Goal: Task Accomplishment & Management: Manage account settings

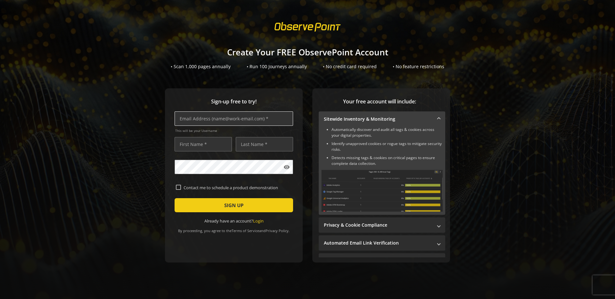
click at [265, 118] on input "text" at bounding box center [233, 118] width 118 height 14
paste input "[EMAIL_ADDRESS][DOMAIN_NAME]"
type input "[EMAIL_ADDRESS][DOMAIN_NAME]"
click at [198, 144] on input "text" at bounding box center [202, 144] width 57 height 14
type input "Kate"
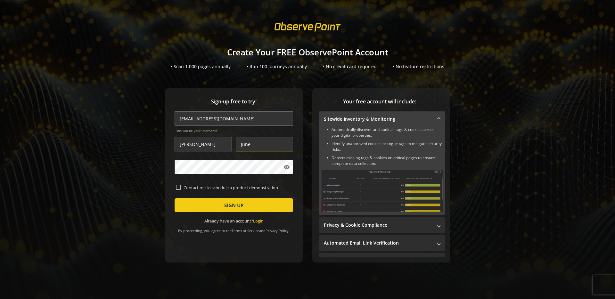
type input "June"
click at [203, 200] on span "submit" at bounding box center [233, 204] width 118 height 15
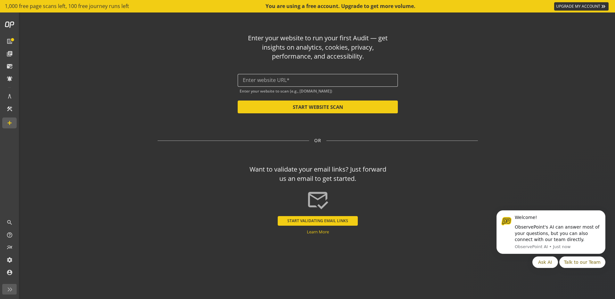
click at [277, 81] on input "text" at bounding box center [318, 80] width 150 height 6
paste input "[URL][DOMAIN_NAME]"
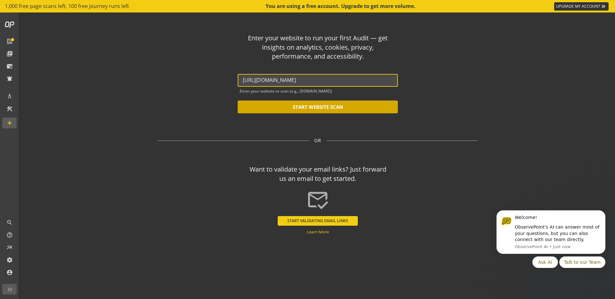
type input "[URL][DOMAIN_NAME]"
click at [324, 81] on input "[URL][DOMAIN_NAME]" at bounding box center [318, 80] width 150 height 6
click at [327, 108] on button "START WEBSITE SCAN" at bounding box center [317, 106] width 160 height 13
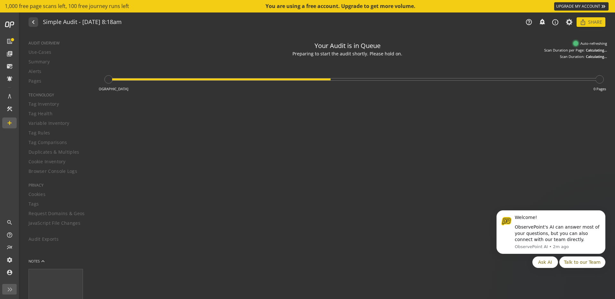
type textarea "Notes can include: -a description of what this audit is validating -changes in …"
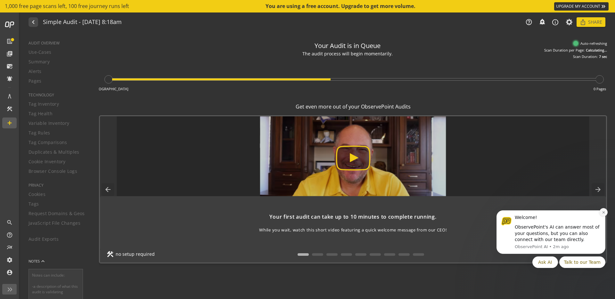
click at [604, 212] on icon "Dismiss notification" at bounding box center [603, 213] width 4 height 4
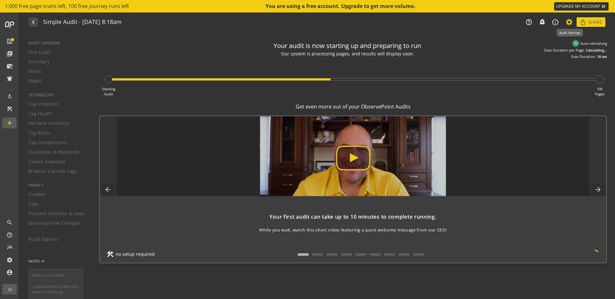
click at [569, 23] on icon at bounding box center [569, 22] width 8 height 4
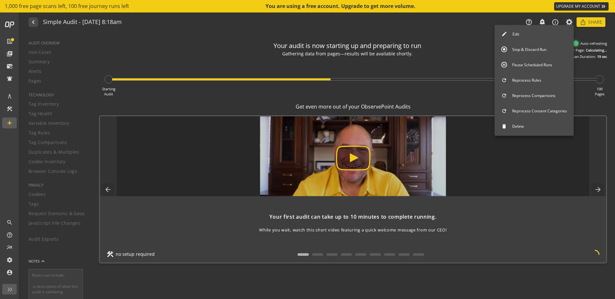
click at [536, 33] on button "Edit" at bounding box center [533, 34] width 79 height 13
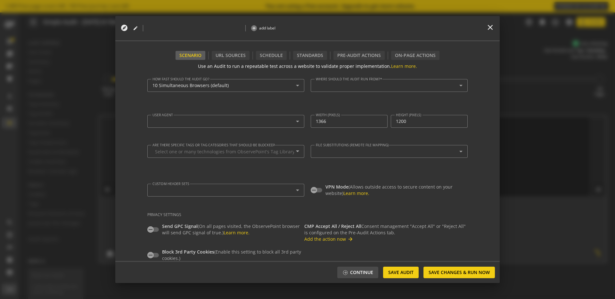
type textarea "[EMAIL_ADDRESS][DOMAIN_NAME]"
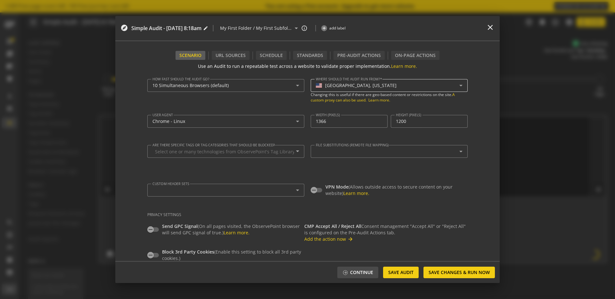
click at [373, 83] on mat-select-trigger "USA, Oregon" at bounding box center [387, 85] width 143 height 5
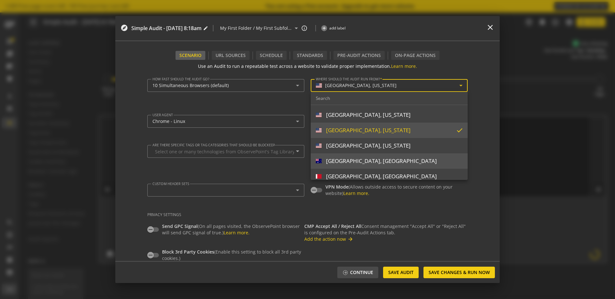
click at [348, 159] on div "[GEOGRAPHIC_DATA], [GEOGRAPHIC_DATA]" at bounding box center [381, 160] width 111 height 7
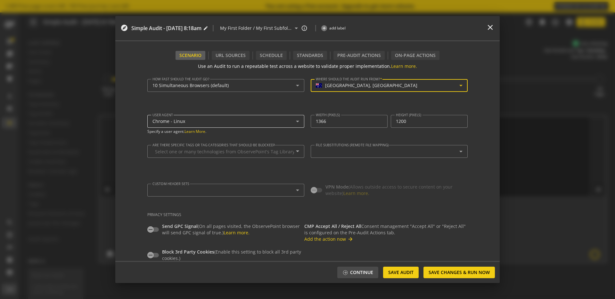
click at [221, 121] on div "Chrome - Linux" at bounding box center [223, 121] width 143 height 5
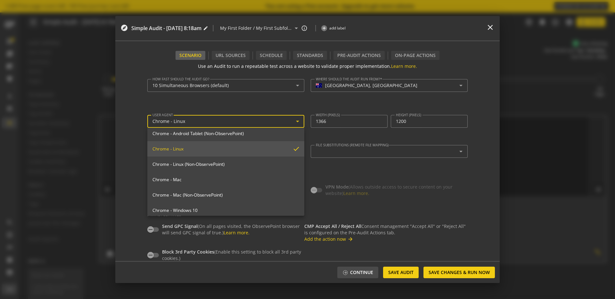
scroll to position [51, 0]
click at [187, 179] on span "Chrome - Mac" at bounding box center [225, 179] width 147 height 6
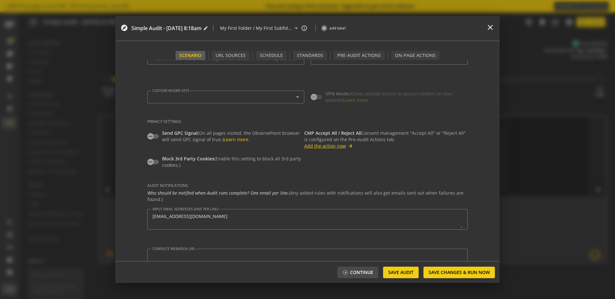
scroll to position [100, 0]
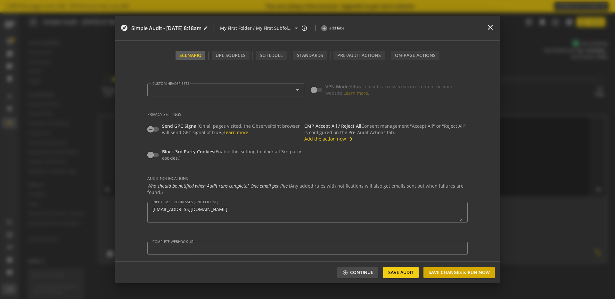
click at [453, 271] on span "Save Changes & Run Now" at bounding box center [458, 273] width 61 height 12
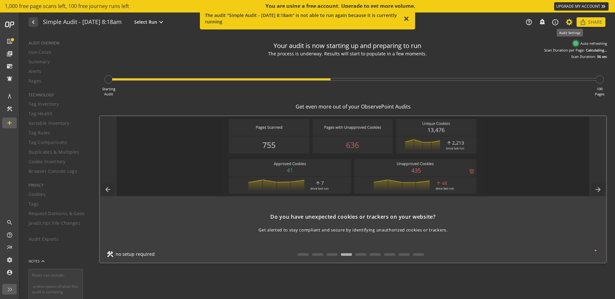
click at [571, 23] on icon at bounding box center [569, 22] width 8 height 4
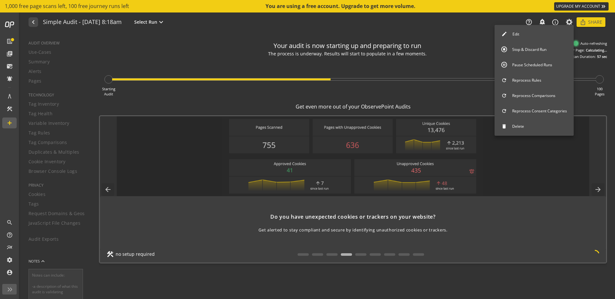
click at [524, 35] on button "Edit" at bounding box center [533, 34] width 79 height 13
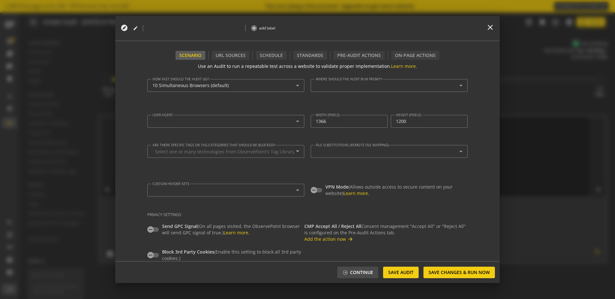
type textarea "[URL][DOMAIN_NAME]"
type input "^https?://([^/:\?]*\.)?[DOMAIN_NAME]([^.]|$)"
type textarea "[EMAIL_ADDRESS][DOMAIN_NAME]"
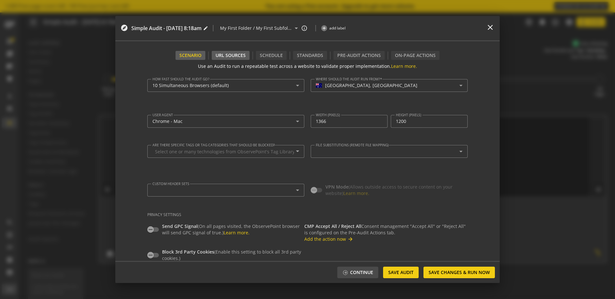
click at [226, 56] on div "URL Sources" at bounding box center [231, 55] width 38 height 9
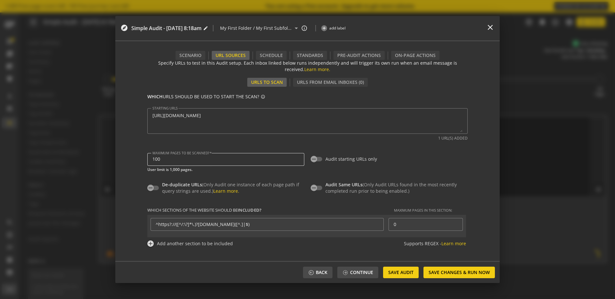
click at [278, 163] on div "100" at bounding box center [225, 159] width 147 height 13
click at [278, 162] on div "100" at bounding box center [225, 159] width 147 height 13
type input "250"
click at [151, 189] on icon "button" at bounding box center [151, 188] width 6 height 6
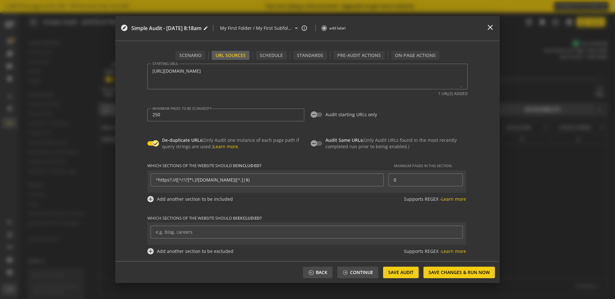
scroll to position [0, 0]
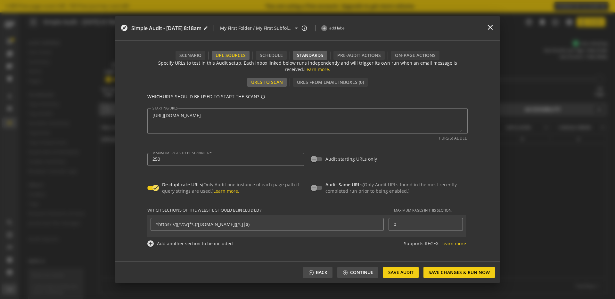
click at [320, 57] on div "Standards" at bounding box center [310, 55] width 34 height 9
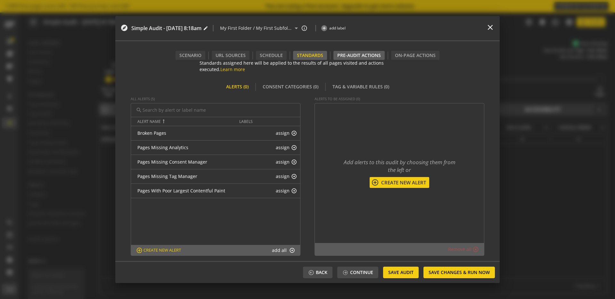
click at [351, 55] on div "Pre-audit Actions" at bounding box center [358, 55] width 51 height 9
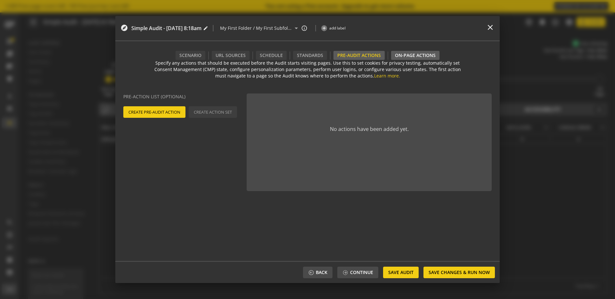
click at [406, 55] on div "On-Page Actions" at bounding box center [415, 55] width 48 height 9
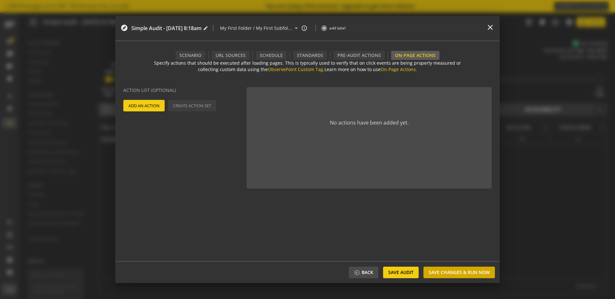
click at [470, 274] on span "Save Changes & Run Now" at bounding box center [458, 273] width 61 height 12
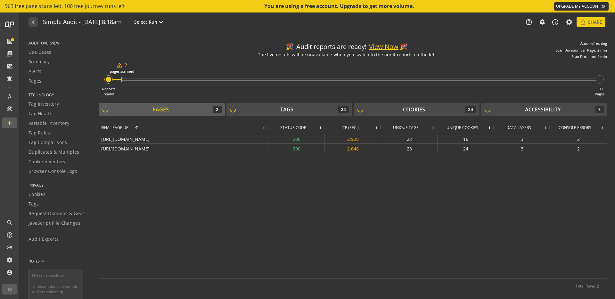
click at [386, 45] on button "View Now" at bounding box center [383, 46] width 29 height 9
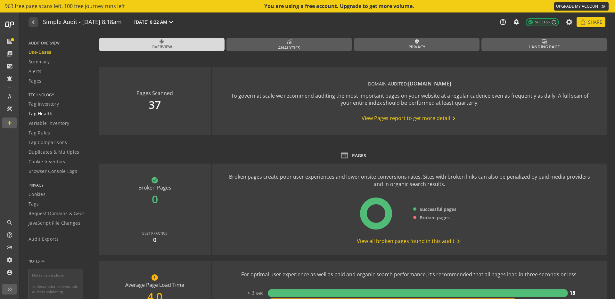
click at [46, 114] on span "Tag Health" at bounding box center [40, 113] width 24 height 6
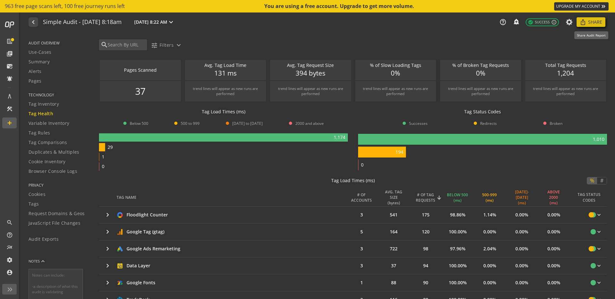
click at [586, 21] on span at bounding box center [590, 21] width 29 height 15
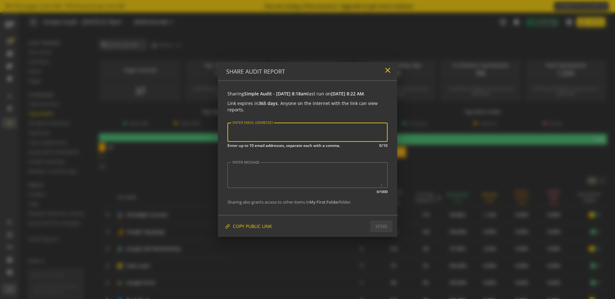
click at [384, 66] on mat-icon "close" at bounding box center [387, 70] width 9 height 9
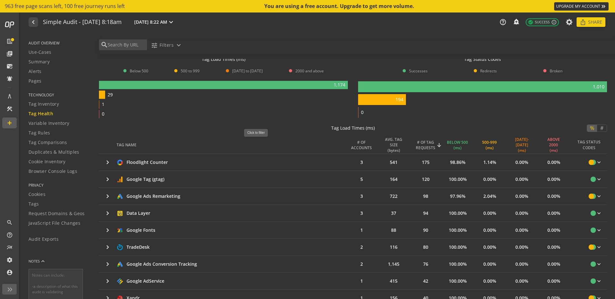
scroll to position [73, 0]
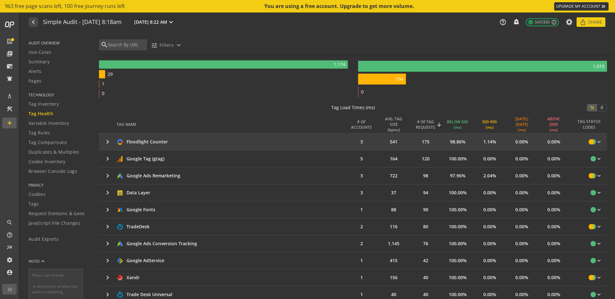
click at [109, 141] on mat-icon "keyboard_arrow_right" at bounding box center [108, 142] width 8 height 8
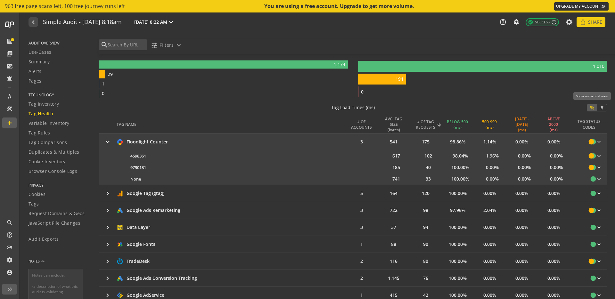
click at [602, 106] on span "#" at bounding box center [602, 107] width 8 height 6
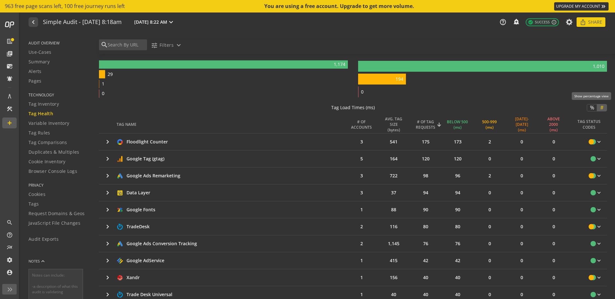
click at [590, 106] on span "%" at bounding box center [591, 107] width 9 height 6
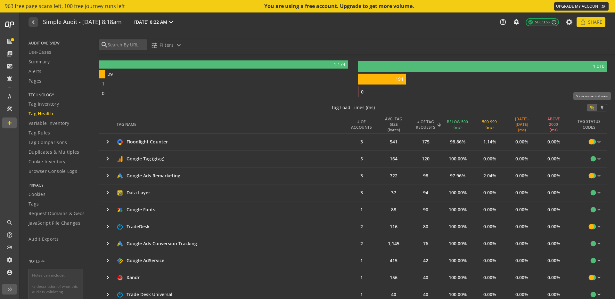
click at [601, 107] on span "#" at bounding box center [602, 107] width 8 height 6
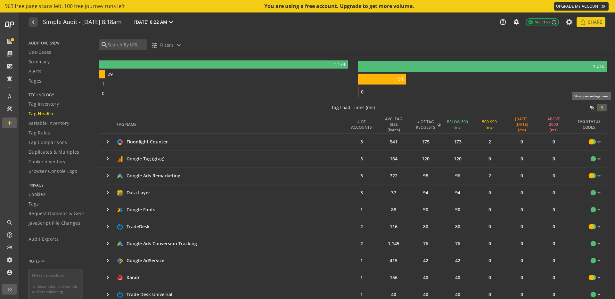
click at [590, 108] on span "%" at bounding box center [591, 107] width 9 height 6
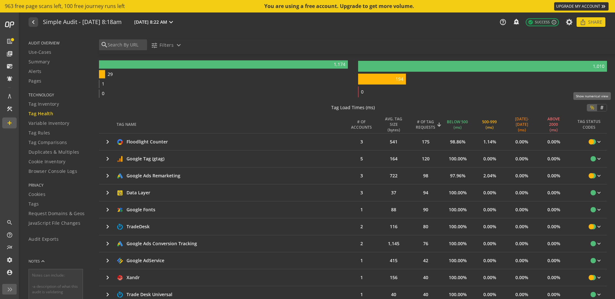
click at [602, 107] on span "#" at bounding box center [602, 107] width 8 height 6
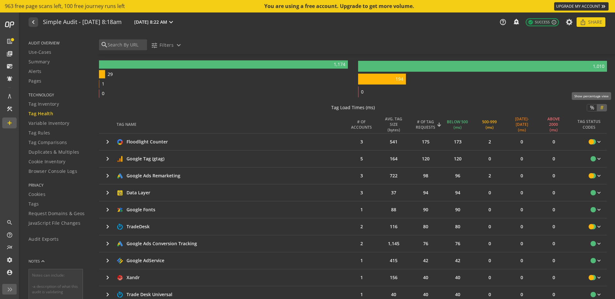
click at [591, 107] on span "%" at bounding box center [591, 107] width 9 height 6
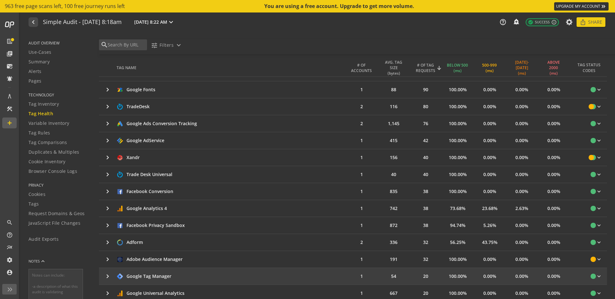
scroll to position [160, 0]
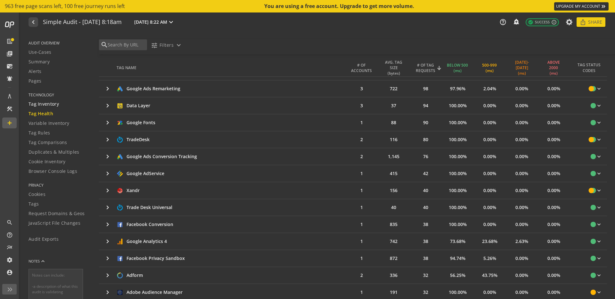
click at [44, 103] on span "Tag Inventory" at bounding box center [43, 104] width 30 height 6
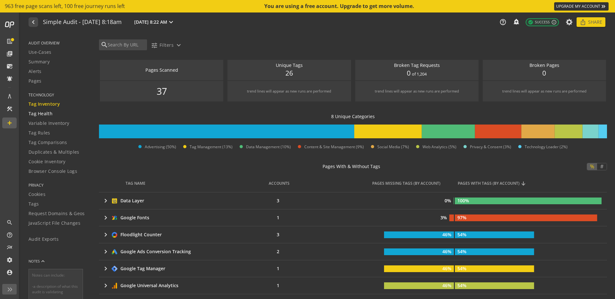
click at [34, 114] on span "Tag Health" at bounding box center [40, 113] width 24 height 6
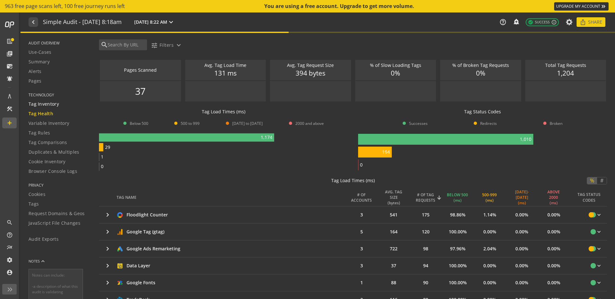
click at [40, 105] on span "Tag Inventory" at bounding box center [43, 104] width 30 height 6
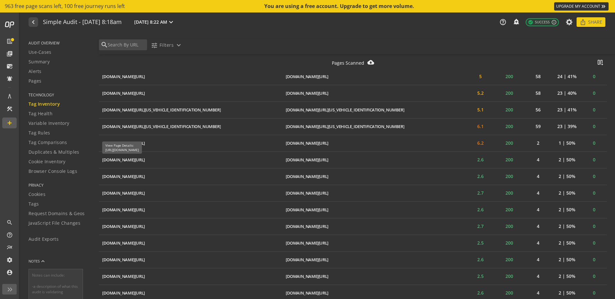
scroll to position [1018, 0]
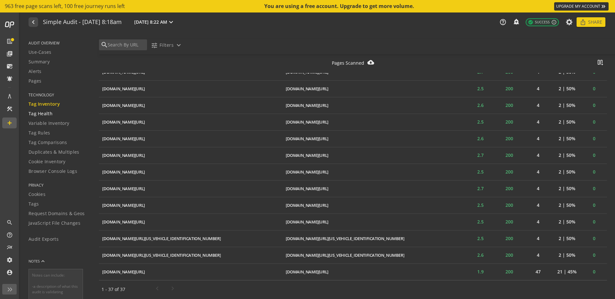
click at [34, 112] on span "Tag Health" at bounding box center [40, 113] width 24 height 6
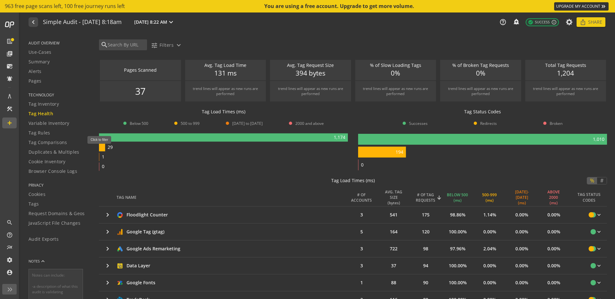
click at [102, 147] on rect at bounding box center [102, 147] width 6 height 8
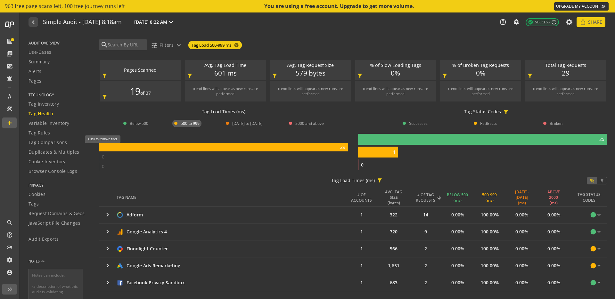
click at [105, 147] on rect at bounding box center [223, 147] width 249 height 8
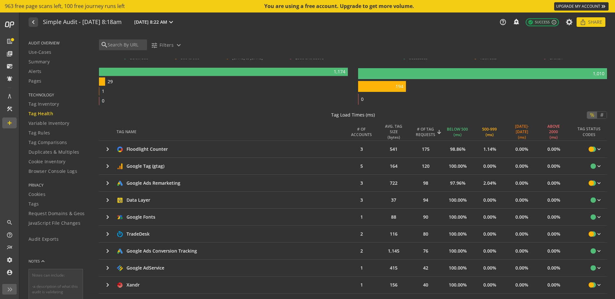
scroll to position [129, 0]
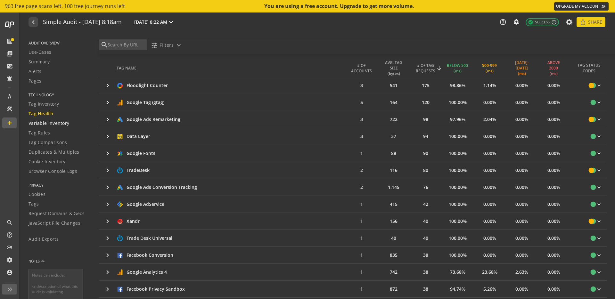
click at [51, 123] on span "Variable Inventory" at bounding box center [48, 123] width 41 height 6
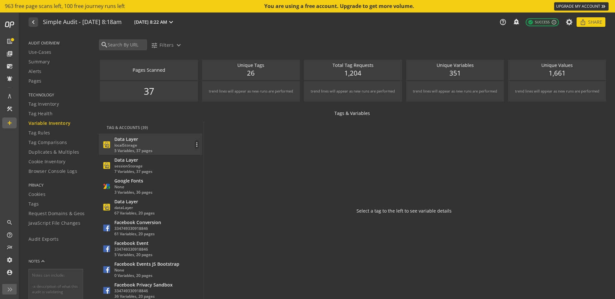
click at [148, 144] on div "localStorage" at bounding box center [133, 144] width 38 height 5
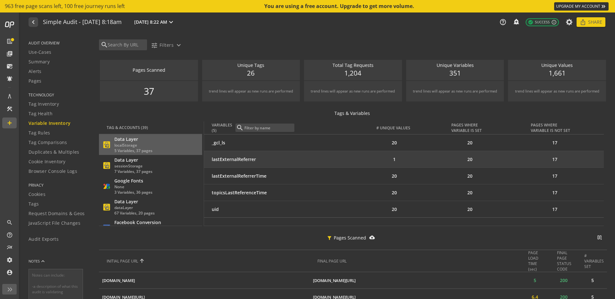
click at [273, 161] on div "lastExternalReferrer" at bounding box center [283, 159] width 142 height 6
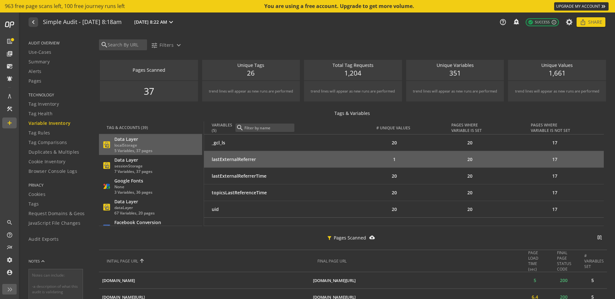
click at [243, 157] on div "lastExternalReferrer" at bounding box center [283, 159] width 142 height 6
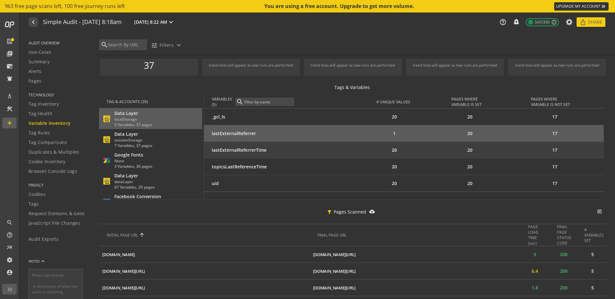
scroll to position [28, 0]
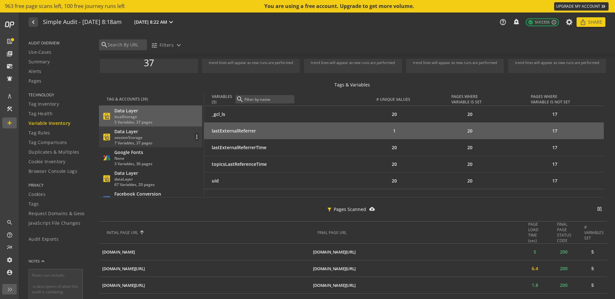
click at [138, 133] on div "Data Layer" at bounding box center [133, 131] width 38 height 6
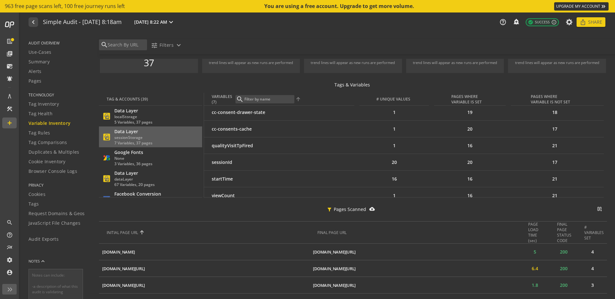
scroll to position [25, 0]
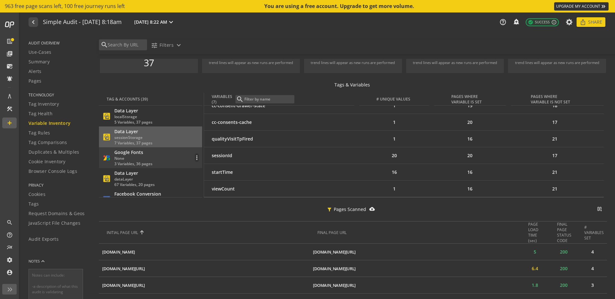
click at [158, 157] on div "Google Fonts None 3 Variables, 36 pages more_vert" at bounding box center [150, 157] width 97 height 17
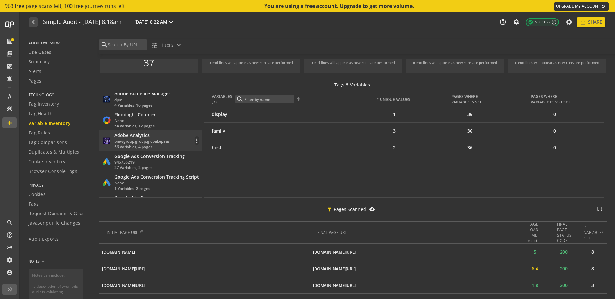
scroll to position [683, 0]
click at [162, 165] on div "27 Variables, 2 pages" at bounding box center [149, 167] width 70 height 5
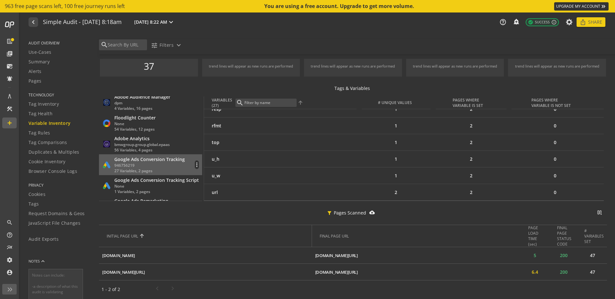
scroll to position [720, 0]
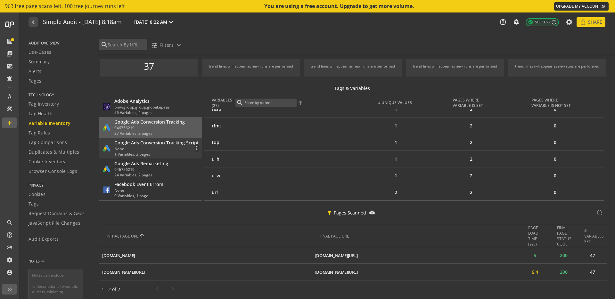
click at [157, 149] on div "None" at bounding box center [156, 148] width 84 height 5
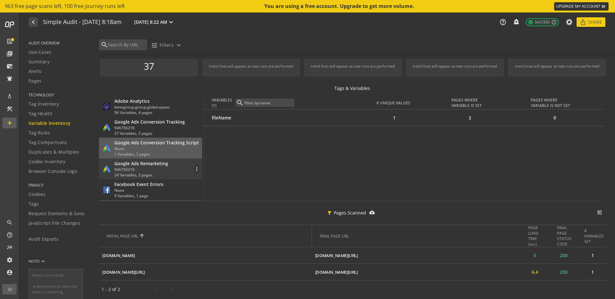
click at [157, 167] on div "946756219" at bounding box center [141, 169] width 54 height 5
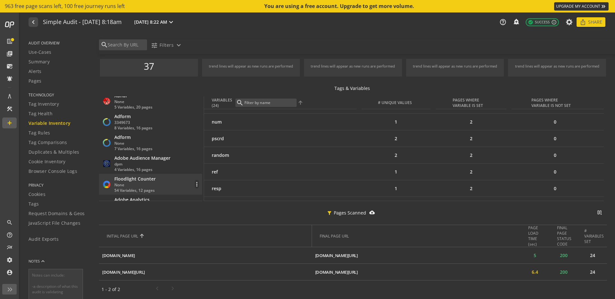
scroll to position [620, 0]
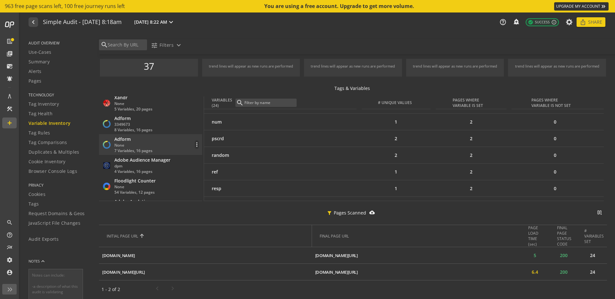
click at [155, 141] on div "Adform None 7 Variables, 16 pages more_vert" at bounding box center [150, 144] width 97 height 17
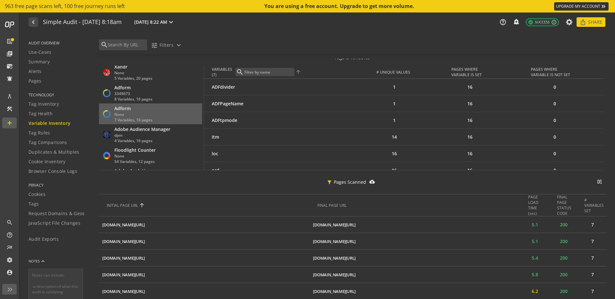
scroll to position [0, 0]
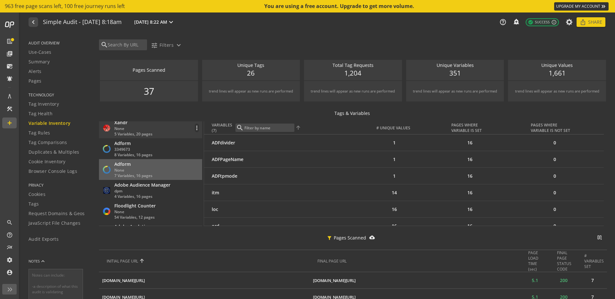
click at [160, 131] on div "Xandr None 5 Variables, 20 pages more_vert" at bounding box center [150, 127] width 97 height 17
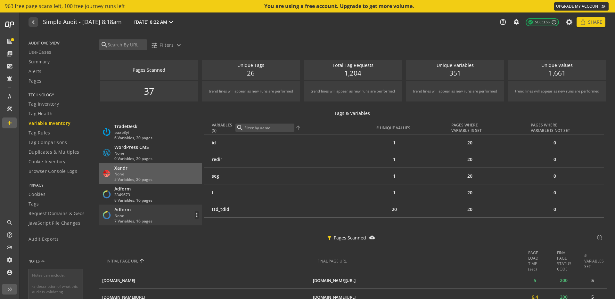
scroll to position [575, 0]
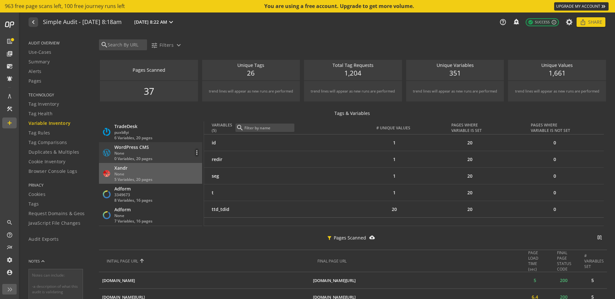
click at [148, 155] on div "None" at bounding box center [133, 152] width 38 height 5
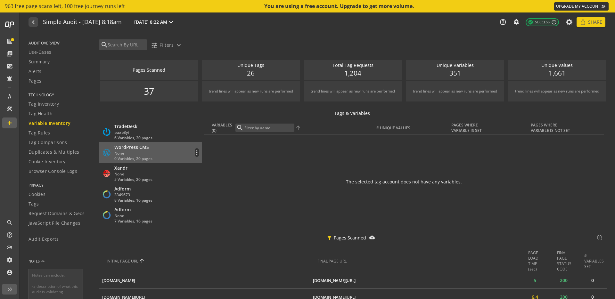
scroll to position [550, 0]
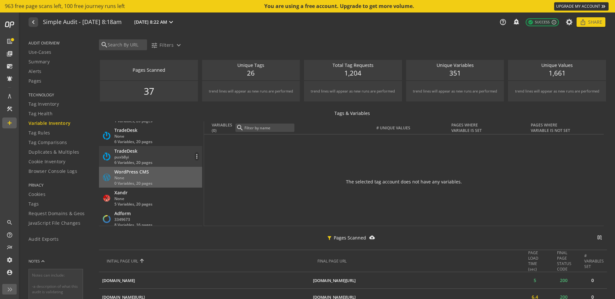
click at [139, 154] on div "puxb8yi" at bounding box center [133, 156] width 38 height 5
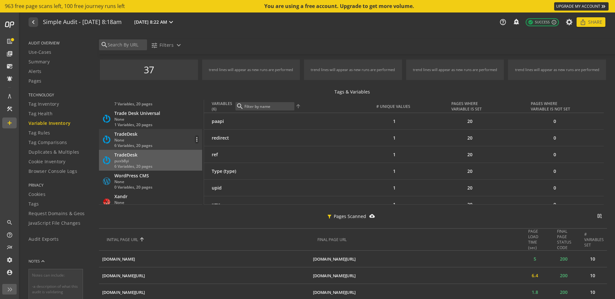
scroll to position [525, 0]
click at [136, 138] on div "None" at bounding box center [133, 139] width 38 height 5
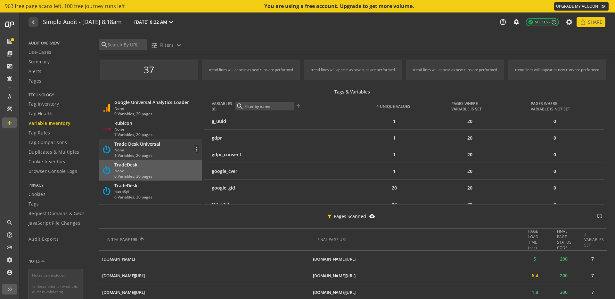
scroll to position [0, 0]
click at [156, 155] on div "1 Variables, 20 pages" at bounding box center [137, 156] width 46 height 5
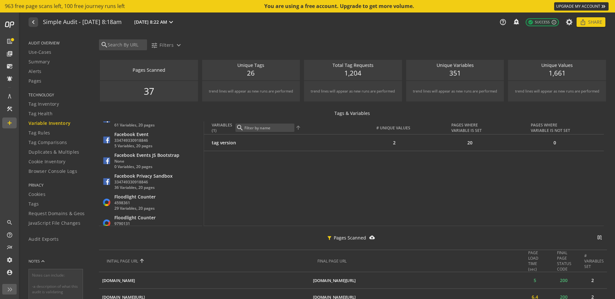
scroll to position [116, 0]
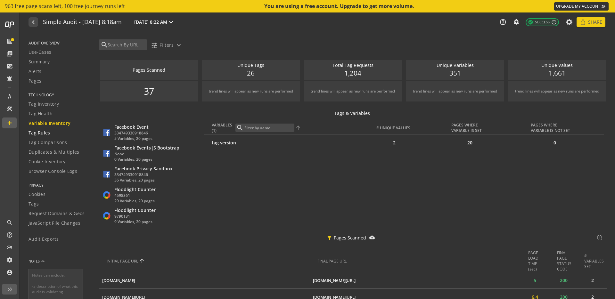
click at [37, 133] on span "Tag Rules" at bounding box center [39, 133] width 22 height 6
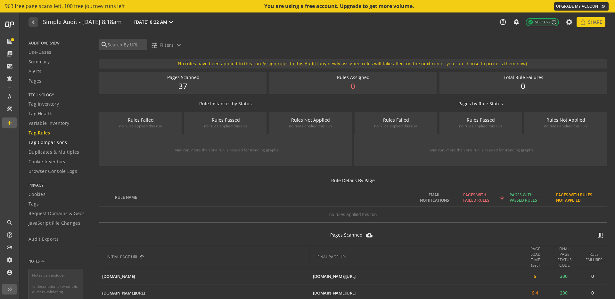
click at [56, 144] on span "Tag Comparisons" at bounding box center [47, 142] width 39 height 6
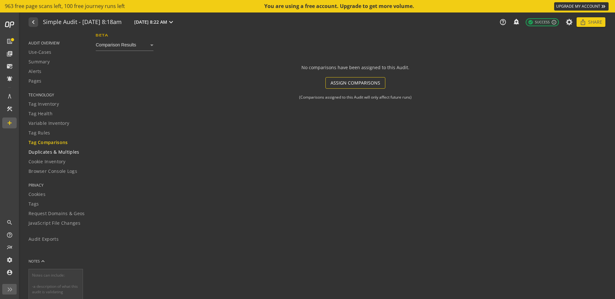
click at [60, 153] on span "Duplicates & Multiples" at bounding box center [53, 152] width 51 height 6
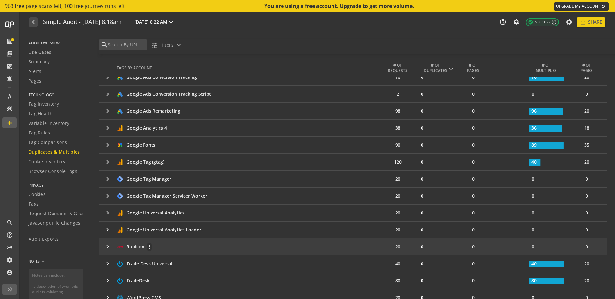
scroll to position [321, 0]
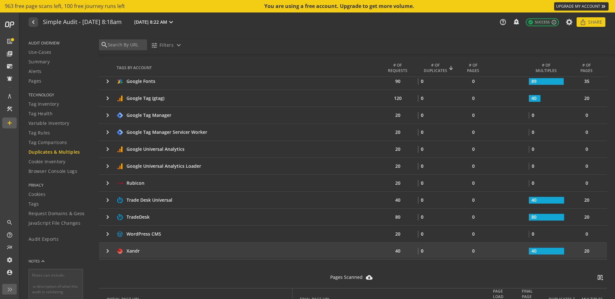
click at [110, 249] on mat-icon "keyboard_arrow_right" at bounding box center [108, 251] width 8 height 8
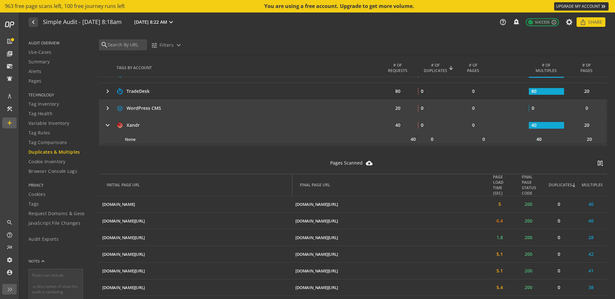
scroll to position [455, 0]
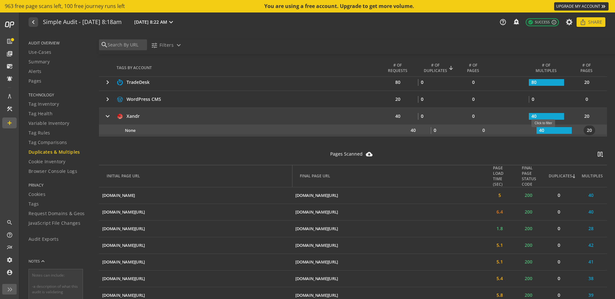
click at [545, 131] on rect at bounding box center [553, 130] width 35 height 7
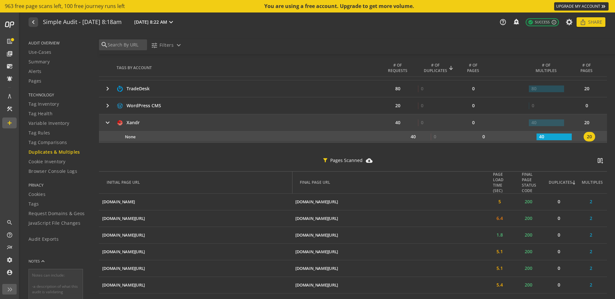
scroll to position [443, 0]
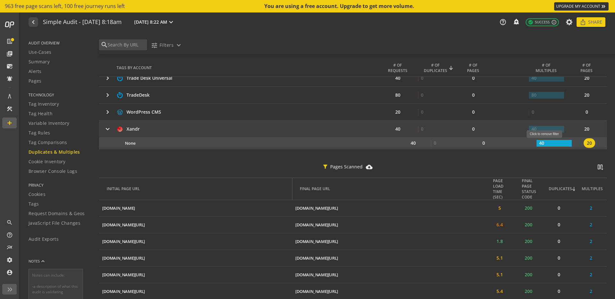
click at [546, 141] on rect at bounding box center [553, 143] width 35 height 7
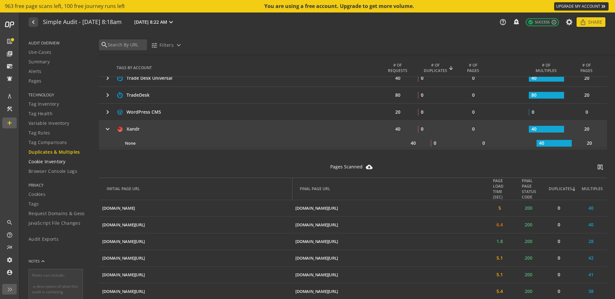
click at [53, 162] on span "Cookie Inventory" at bounding box center [46, 161] width 37 height 6
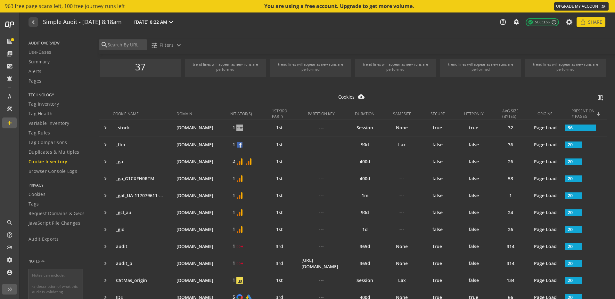
scroll to position [39, 0]
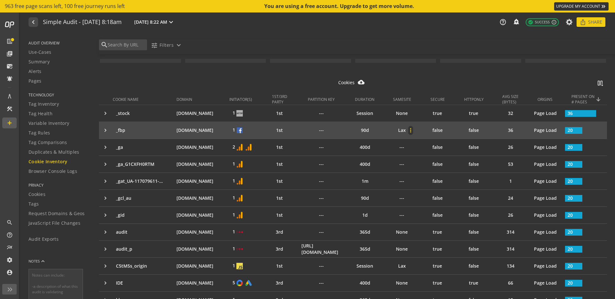
click at [413, 130] on mat-icon "more_vert" at bounding box center [410, 130] width 4 height 6
click at [419, 130] on div at bounding box center [307, 149] width 615 height 299
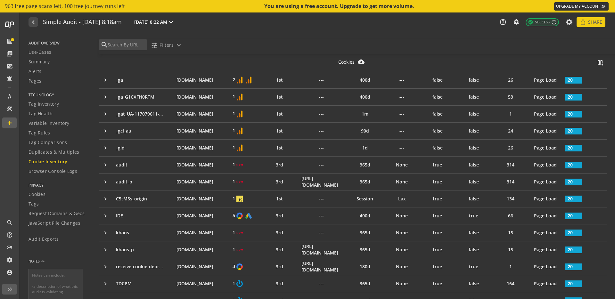
scroll to position [107, 0]
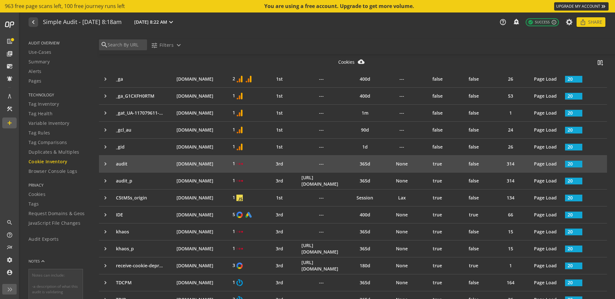
click at [105, 163] on div "keyboard_arrow_right" at bounding box center [107, 164] width 11 height 6
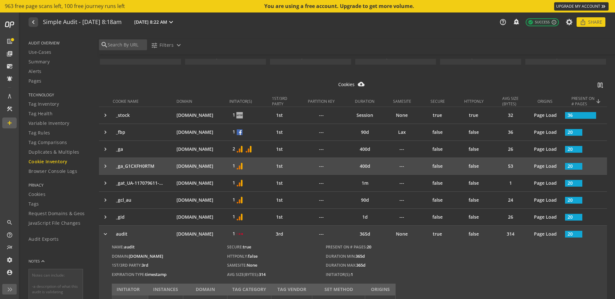
scroll to position [29, 0]
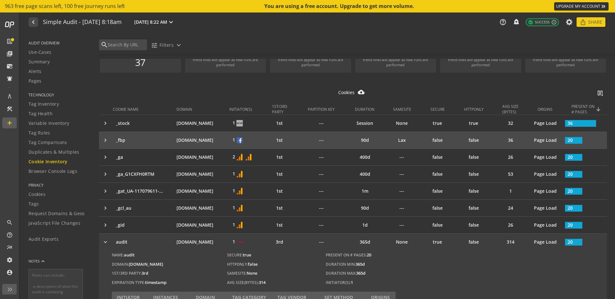
click at [106, 142] on div "keyboard_arrow_right" at bounding box center [107, 140] width 11 height 6
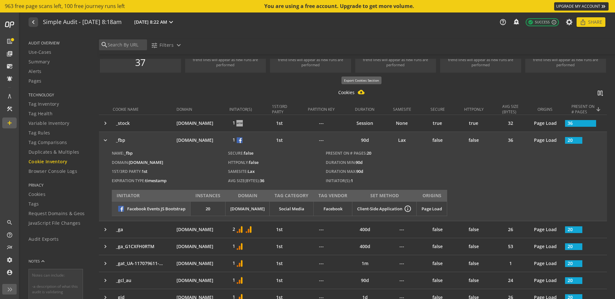
click at [361, 93] on mat-icon "cloud_download_filled" at bounding box center [361, 92] width 7 height 7
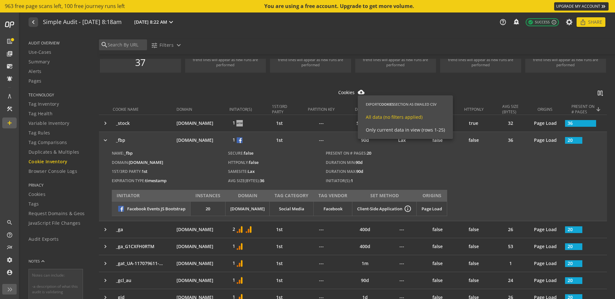
click at [399, 117] on span "All data (no filters applied)" at bounding box center [394, 117] width 57 height 6
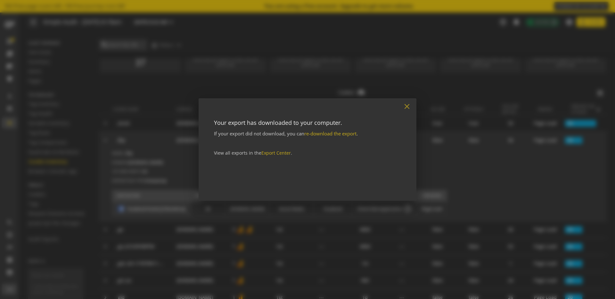
click at [408, 106] on mat-icon "close" at bounding box center [406, 106] width 9 height 9
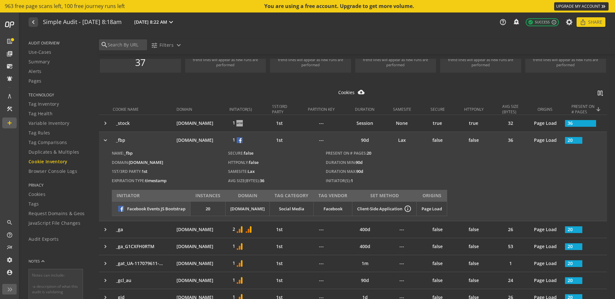
click at [106, 141] on div "keyboard_arrow_right" at bounding box center [107, 140] width 11 height 6
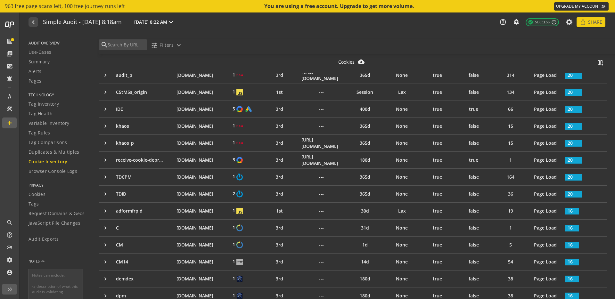
scroll to position [245, 0]
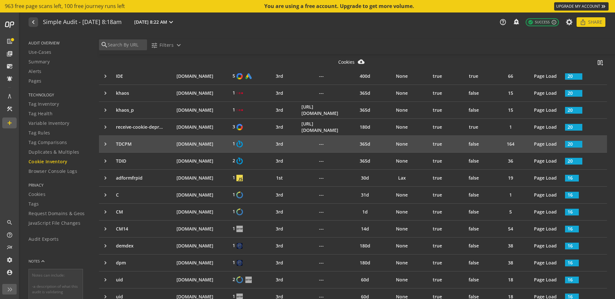
click at [105, 143] on div "keyboard_arrow_right" at bounding box center [107, 144] width 11 height 6
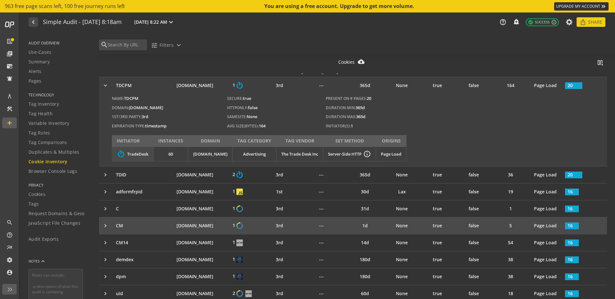
scroll to position [360, 0]
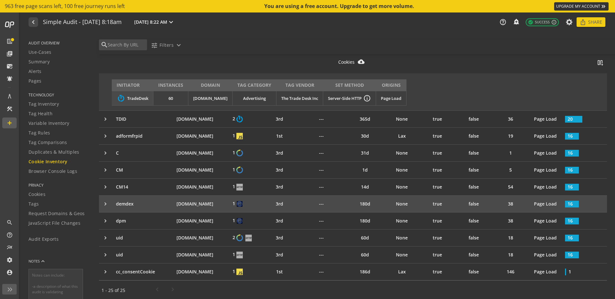
click at [108, 204] on div "keyboard_arrow_right" at bounding box center [107, 204] width 11 height 6
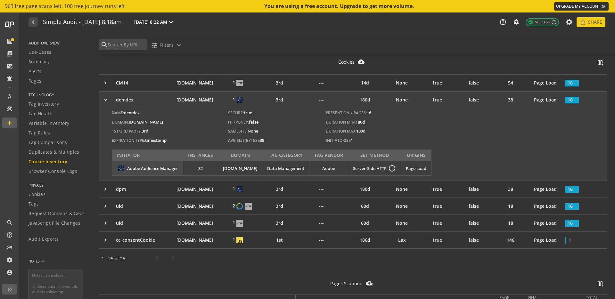
scroll to position [400, 0]
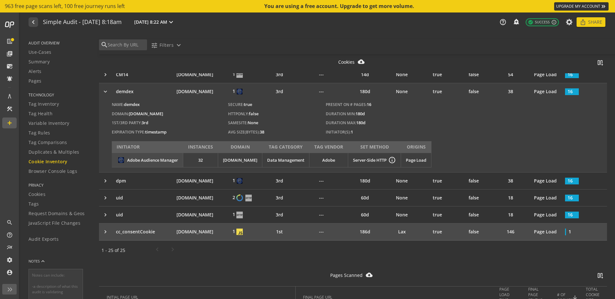
click at [107, 231] on div "keyboard_arrow_right" at bounding box center [107, 232] width 11 height 6
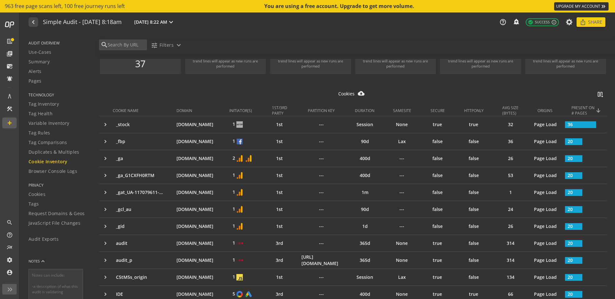
scroll to position [0, 0]
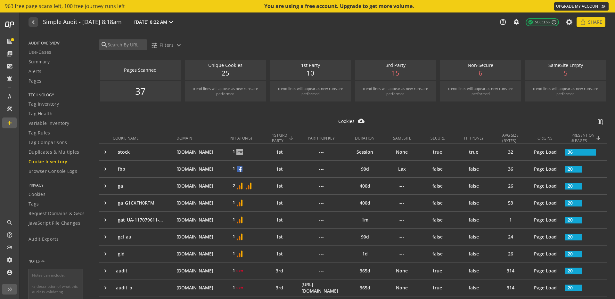
click at [281, 138] on div "PARTY" at bounding box center [279, 140] width 15 height 5
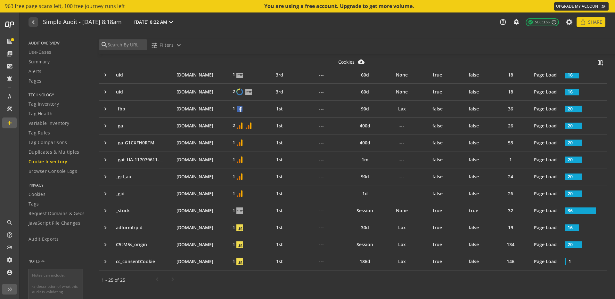
scroll to position [305, 0]
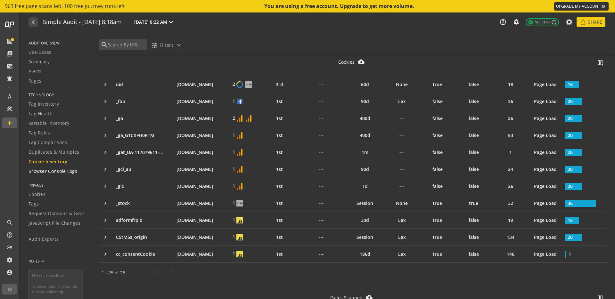
click at [70, 173] on span "Browser Console Logs" at bounding box center [52, 171] width 49 height 6
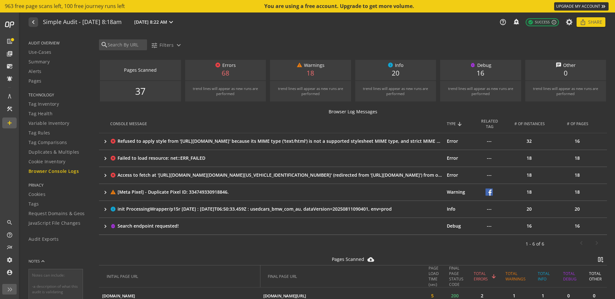
click at [241, 172] on div "Access to fetch at 'https://www.facebook.com/login/?next=https%3A%2F%2Fwww.face…" at bounding box center [279, 175] width 324 height 6
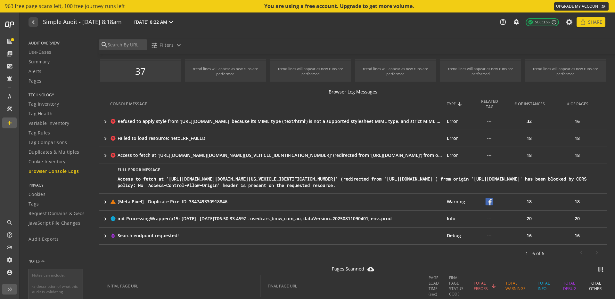
scroll to position [20, 0]
click at [105, 205] on mat-icon "keyboard_arrow_right" at bounding box center [105, 201] width 6 height 6
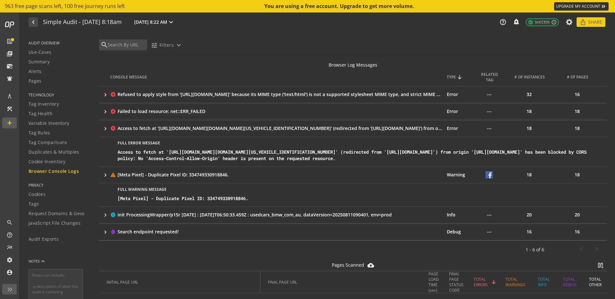
scroll to position [52, 0]
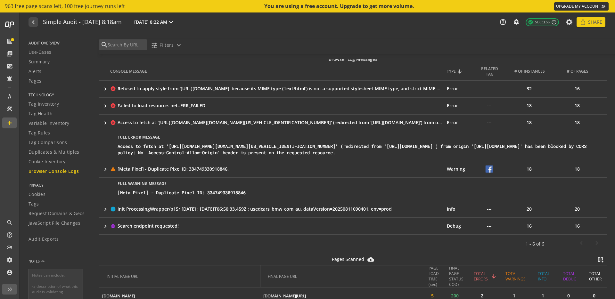
click at [236, 196] on div "[Meta Pixel] - Duplicate Pixel ID: 334749330918846." at bounding box center [359, 192] width 484 height 6
copy div "334749330918846"
click at [54, 123] on span "Variable Inventory" at bounding box center [48, 123] width 41 height 6
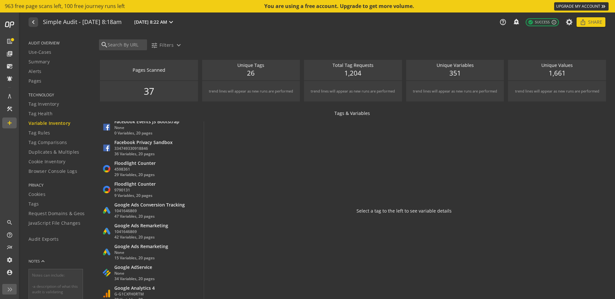
scroll to position [163, 0]
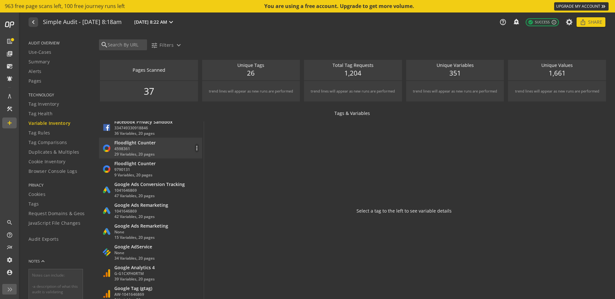
click at [165, 146] on div "Floodlight Counter 4598361 29 Variables, 20 pages more_vert" at bounding box center [150, 148] width 97 height 17
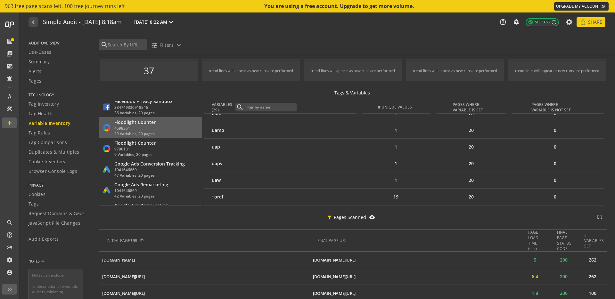
scroll to position [27, 0]
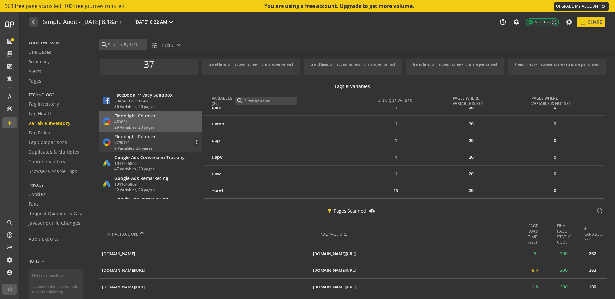
click at [151, 140] on div "9790131" at bounding box center [134, 142] width 41 height 5
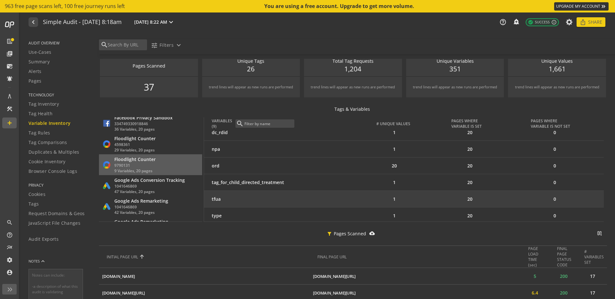
scroll to position [59, 0]
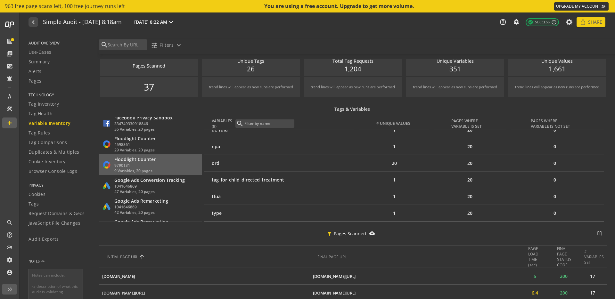
drag, startPoint x: 209, startPoint y: 140, endPoint x: 249, endPoint y: 226, distance: 95.5
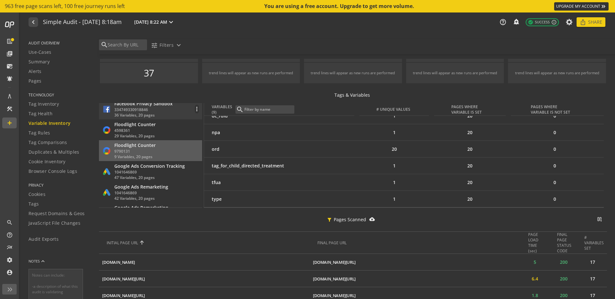
scroll to position [19, 0]
click at [140, 126] on div "Floodlight Counter" at bounding box center [134, 124] width 41 height 6
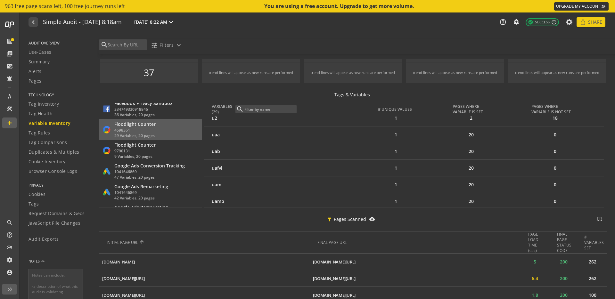
scroll to position [391, 0]
drag, startPoint x: 209, startPoint y: 125, endPoint x: 244, endPoint y: 214, distance: 96.2
copy div "_dc_test 1 20 0 _tu 2 20 0 auiddc 20 20 0 cat 1 20 0 dc_fmt 3 20 0 dc_pre 44 20…"
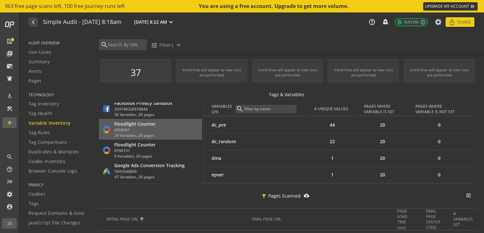
scroll to position [0, 0]
click at [373, 193] on div "filter_alt Pages Scanned cloud_download_filled splitscreen_vertical_add" at bounding box center [287, 196] width 377 height 14
click at [252, 107] on input at bounding box center [270, 109] width 52 height 6
type input "o"
type input "u"
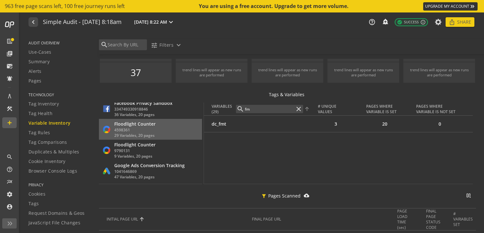
type input "f"
type input "r"
type input "d"
type input "e"
type input "f"
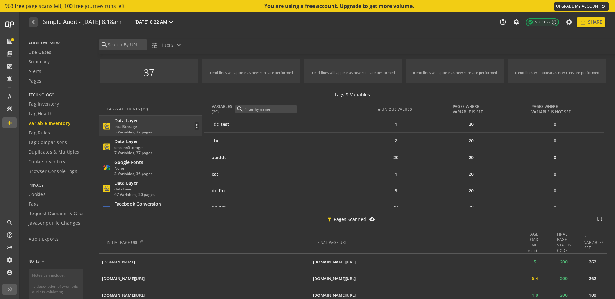
click at [159, 132] on div "Data Layer localStorage 5 Variables, 37 pages more_vert" at bounding box center [150, 125] width 97 height 17
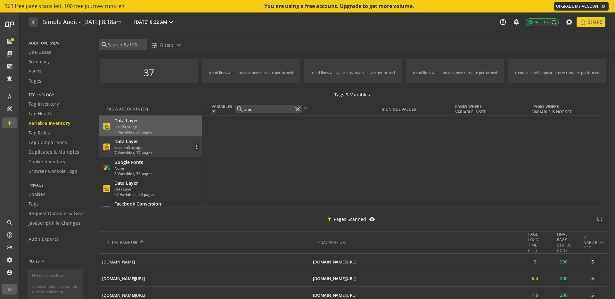
type input "sha"
click at [149, 150] on div "7 Variables, 37 pages" at bounding box center [133, 152] width 38 height 5
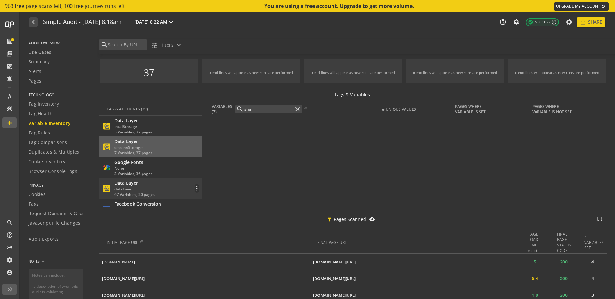
type input "sha"
click at [146, 187] on div "dataLayer" at bounding box center [134, 188] width 40 height 5
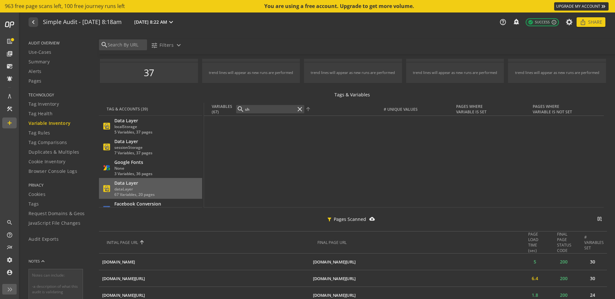
type input "s"
type input "e"
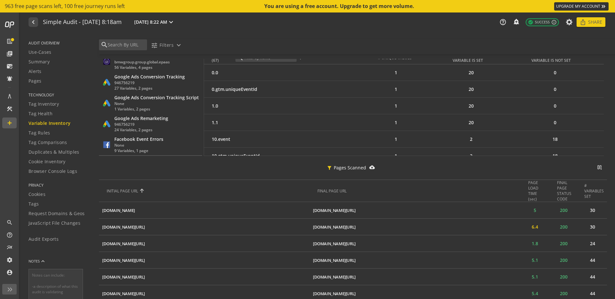
scroll to position [96, 0]
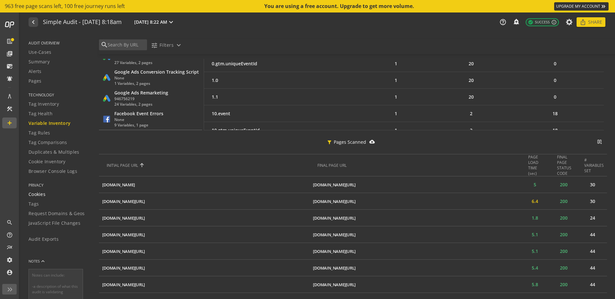
click at [36, 193] on span "Cookies" at bounding box center [36, 194] width 17 height 6
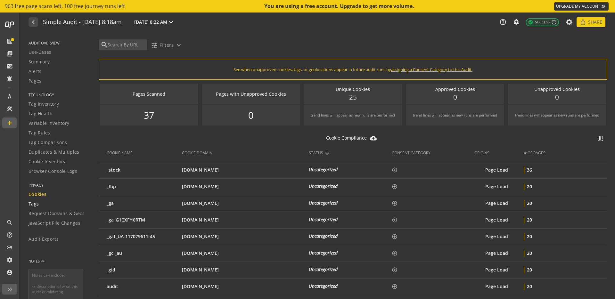
click at [35, 203] on span "Tags" at bounding box center [33, 204] width 10 height 6
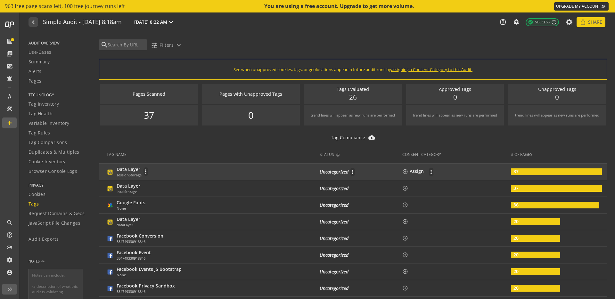
click at [205, 169] on div "Data Layer sessionStorage more_vert" at bounding box center [211, 172] width 208 height 12
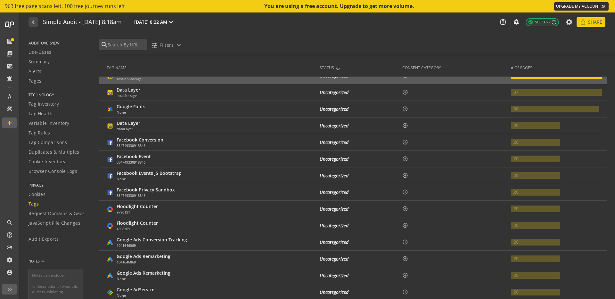
scroll to position [59, 0]
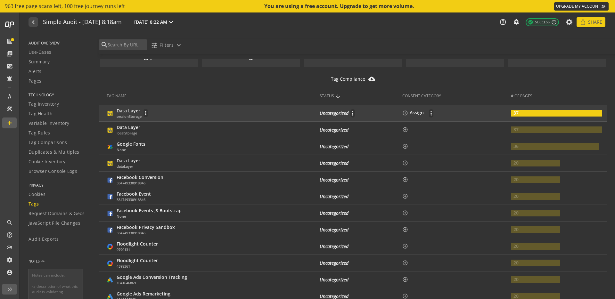
click at [176, 113] on div "Data Layer sessionStorage more_vert" at bounding box center [211, 114] width 208 height 12
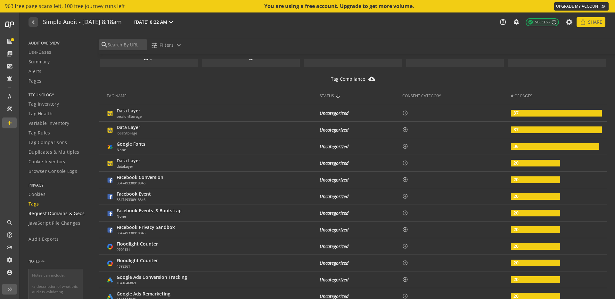
click at [53, 212] on span "Request Domains & Geos" at bounding box center [56, 213] width 56 height 6
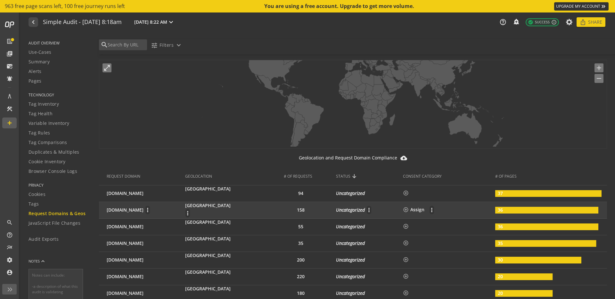
scroll to position [111, 0]
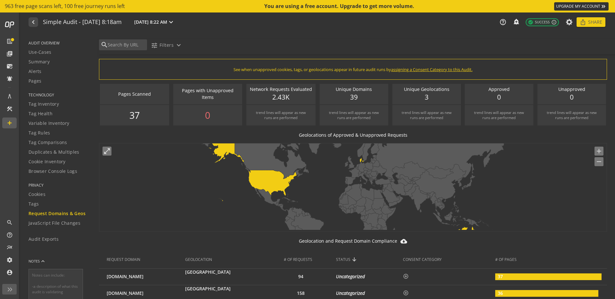
click at [177, 289] on div "[DOMAIN_NAME] more_vert" at bounding box center [143, 293] width 73 height 9
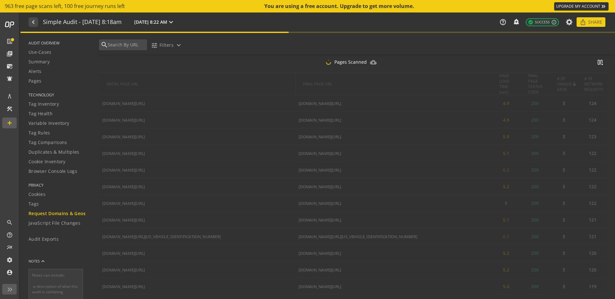
scroll to position [894, 0]
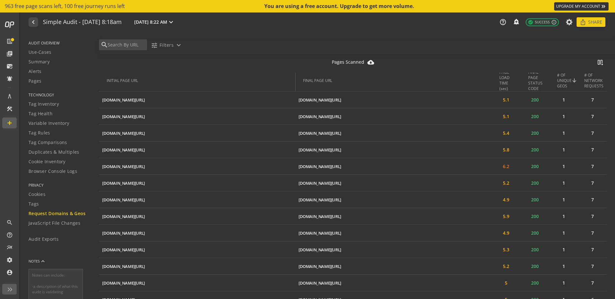
click at [46, 212] on span "Request Domains & Geos" at bounding box center [56, 213] width 57 height 6
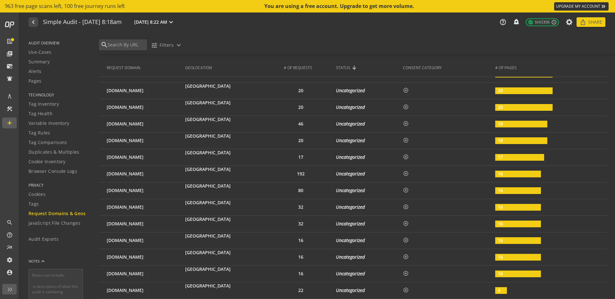
scroll to position [653, 0]
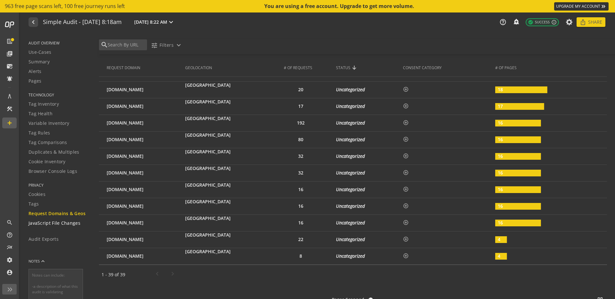
click at [64, 225] on span "JavaScript File Changes" at bounding box center [54, 223] width 52 height 6
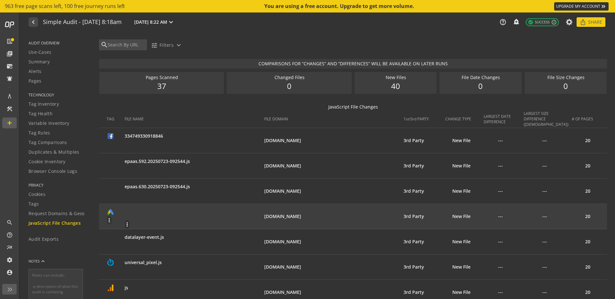
click at [263, 171] on actions-menu "more_vert" at bounding box center [195, 173] width 140 height 9
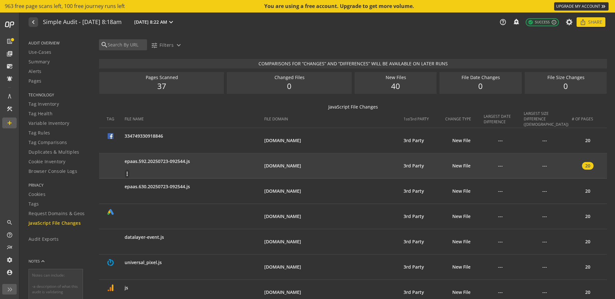
click at [228, 169] on actions-menu "more_vert" at bounding box center [195, 173] width 140 height 9
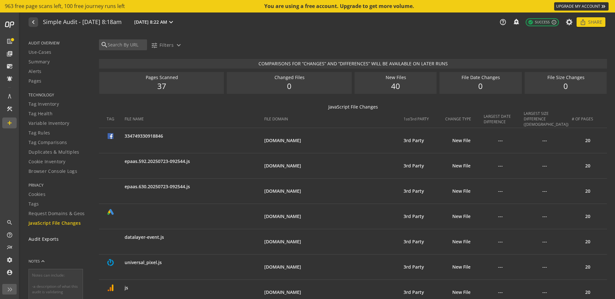
click at [66, 239] on div "Audit Exports" at bounding box center [59, 239] width 62 height 6
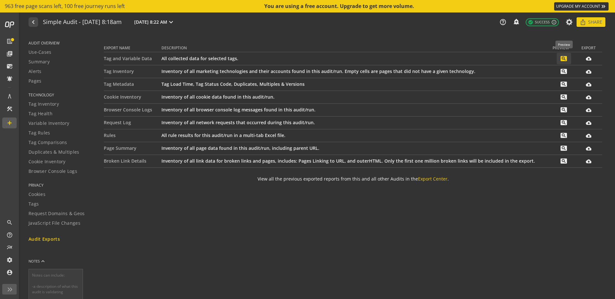
click at [566, 59] on mat-icon "search" at bounding box center [563, 58] width 6 height 5
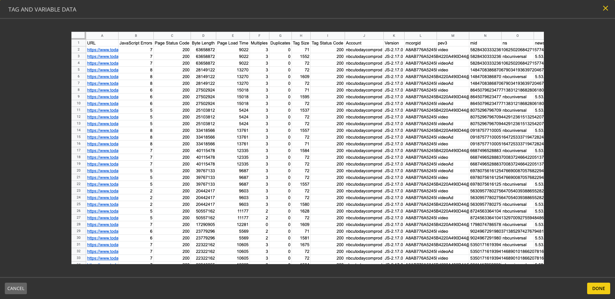
click at [609, 10] on mat-icon "close" at bounding box center [605, 8] width 9 height 9
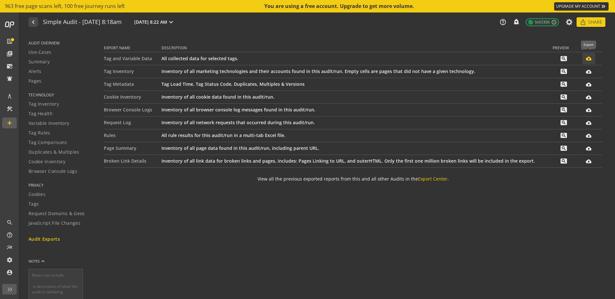
click at [589, 59] on mat-icon "cloud_download_filled" at bounding box center [587, 58] width 5 height 5
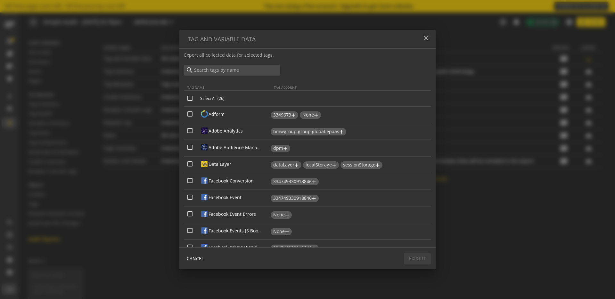
click at [192, 101] on th "Select All (26)" at bounding box center [307, 98] width 246 height 16
click at [190, 99] on input "Select All (26)" at bounding box center [189, 98] width 5 height 5
checkbox input "true"
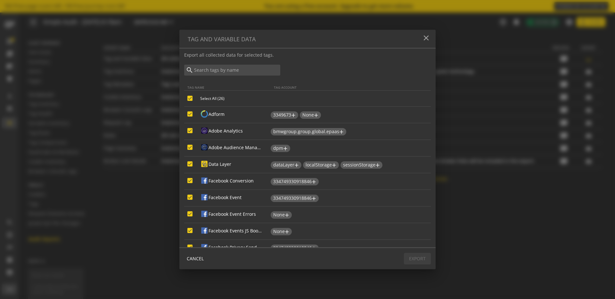
checkbox input "true"
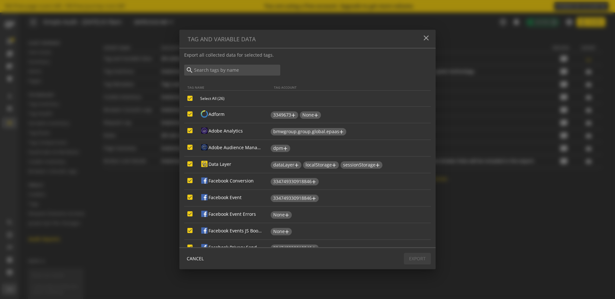
checkbox input "true"
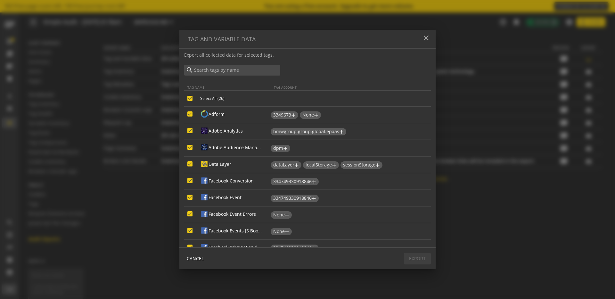
checkbox input "true"
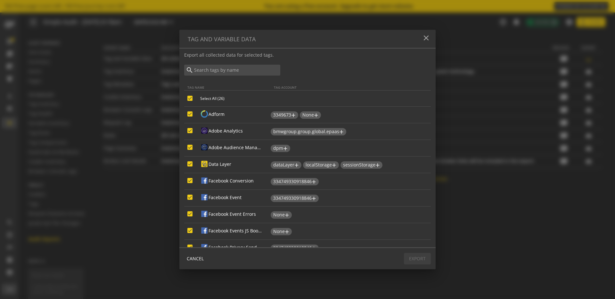
checkbox input "true"
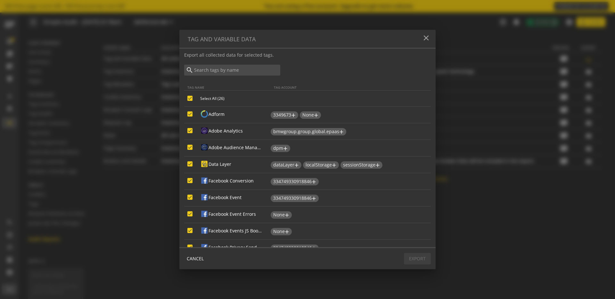
checkbox input "true"
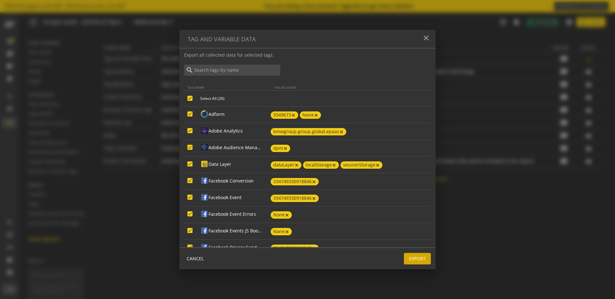
click at [418, 259] on span "Export" at bounding box center [417, 259] width 17 height 12
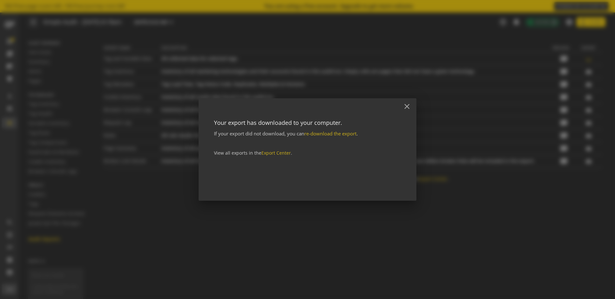
click at [432, 254] on div at bounding box center [307, 149] width 615 height 299
click at [403, 106] on mat-icon "close" at bounding box center [406, 106] width 9 height 9
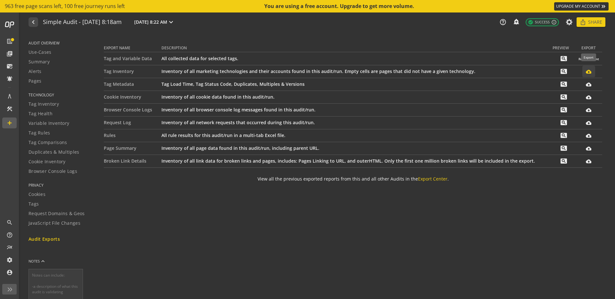
click at [590, 73] on mat-icon "cloud_download_filled" at bounding box center [587, 71] width 5 height 5
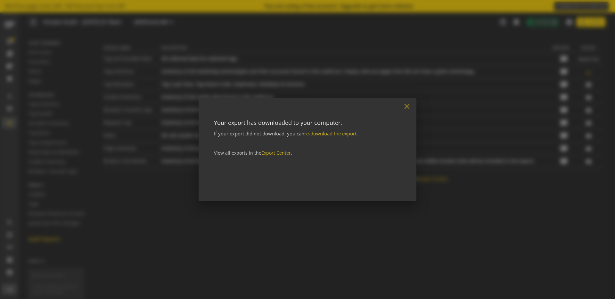
click at [408, 105] on mat-icon "close" at bounding box center [406, 106] width 9 height 9
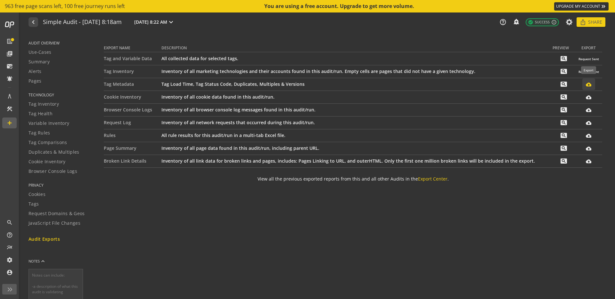
click at [591, 84] on mat-icon "cloud_download_filled" at bounding box center [587, 84] width 5 height 5
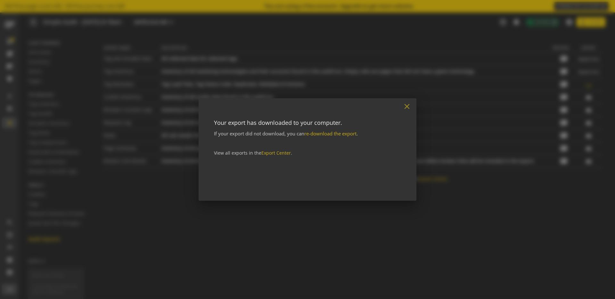
click at [406, 107] on mat-icon "close" at bounding box center [406, 106] width 9 height 9
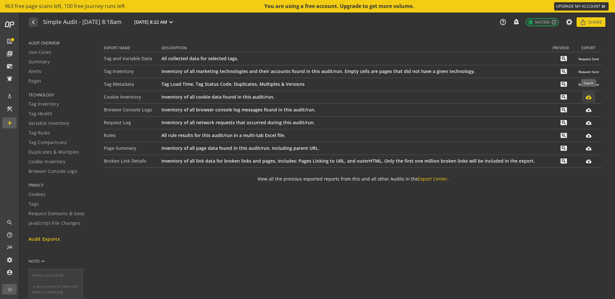
click at [591, 98] on span at bounding box center [588, 96] width 13 height 15
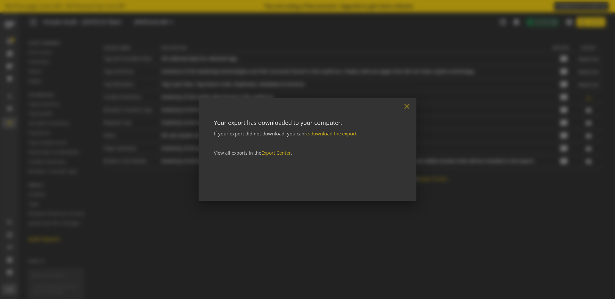
click at [407, 108] on mat-icon "close" at bounding box center [406, 106] width 9 height 9
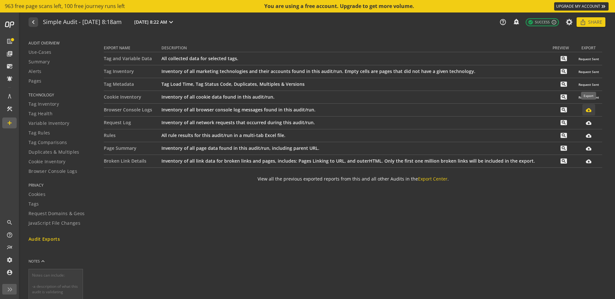
click at [588, 110] on mat-icon "cloud_download_filled" at bounding box center [587, 109] width 5 height 5
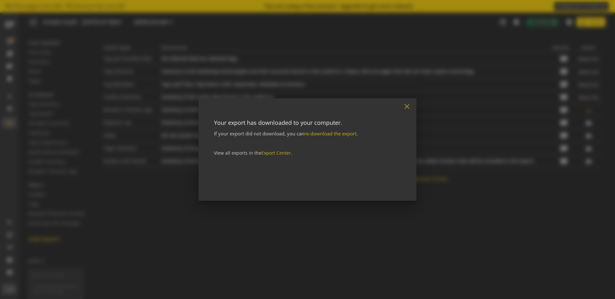
click at [409, 109] on mat-icon "close" at bounding box center [406, 106] width 9 height 9
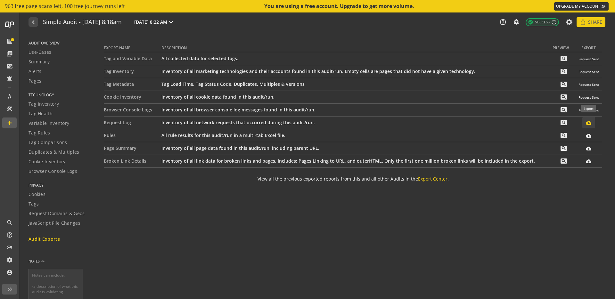
click at [587, 121] on mat-icon "cloud_download_filled" at bounding box center [587, 122] width 5 height 5
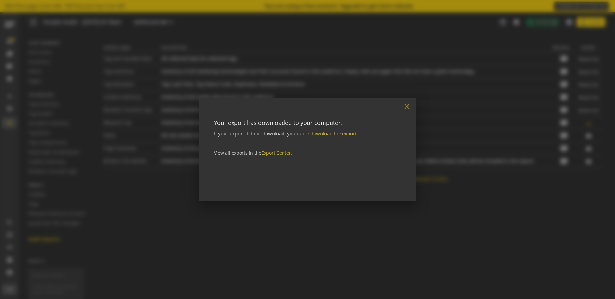
click at [408, 107] on mat-icon "close" at bounding box center [406, 106] width 9 height 9
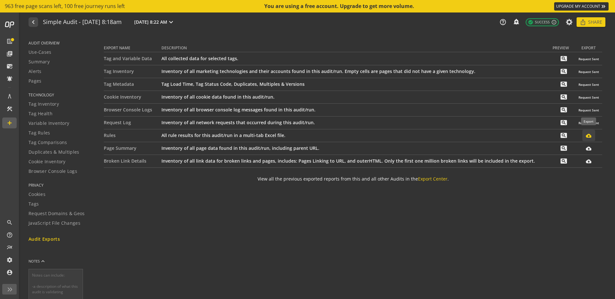
click at [590, 137] on mat-icon "cloud_download_filled" at bounding box center [587, 135] width 5 height 5
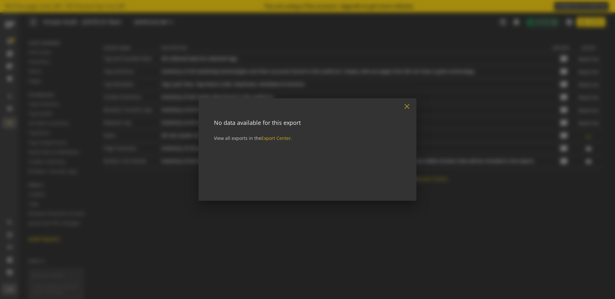
click at [406, 106] on mat-icon "close" at bounding box center [406, 106] width 9 height 9
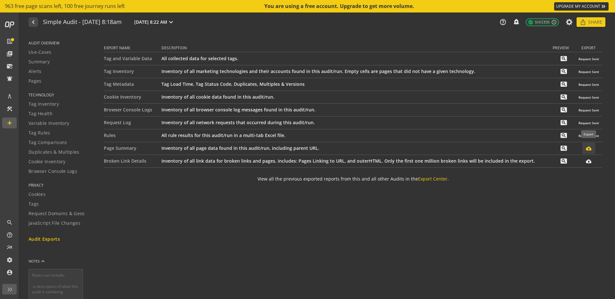
click at [590, 149] on mat-icon "cloud_download_filled" at bounding box center [587, 148] width 5 height 5
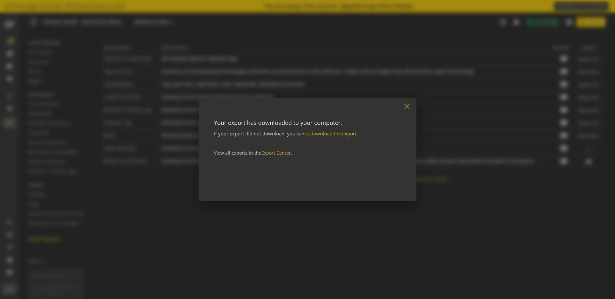
click at [409, 107] on mat-icon "close" at bounding box center [406, 106] width 9 height 9
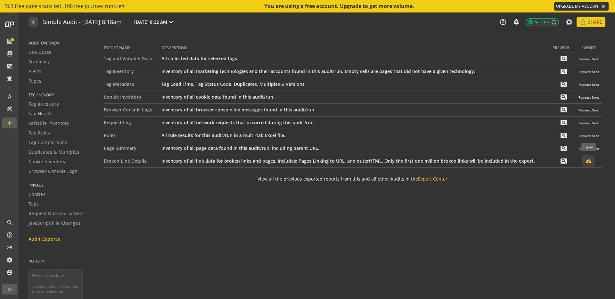
click at [587, 162] on mat-icon "cloud_download_filled" at bounding box center [587, 160] width 5 height 5
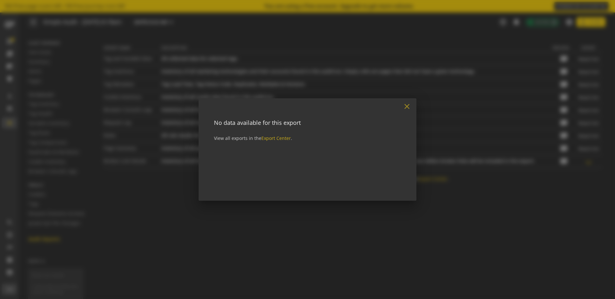
click at [404, 105] on mat-icon "close" at bounding box center [406, 106] width 9 height 9
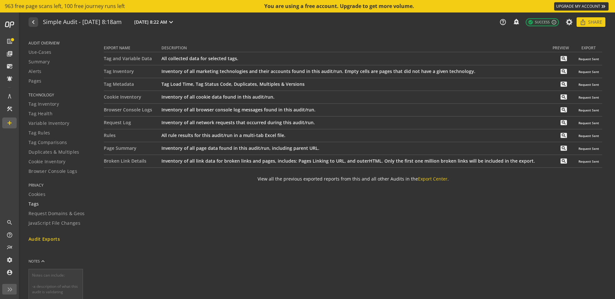
click at [34, 203] on span "Tags" at bounding box center [33, 204] width 10 height 6
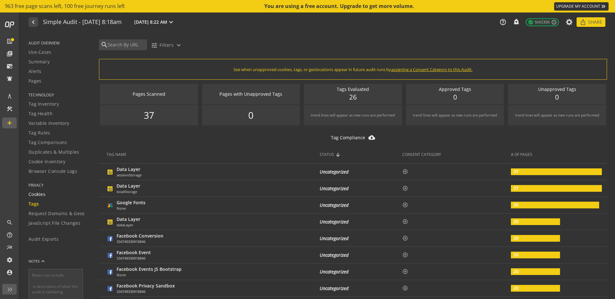
click at [40, 192] on span "Cookies" at bounding box center [36, 194] width 17 height 6
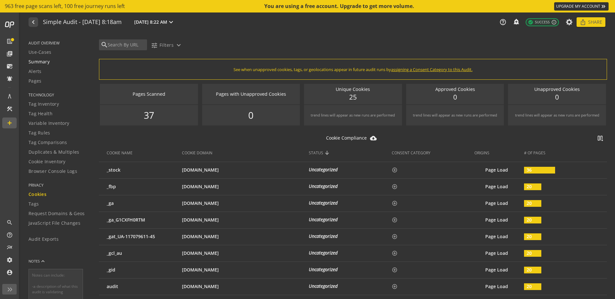
click at [36, 57] on link "Summary" at bounding box center [59, 62] width 62 height 10
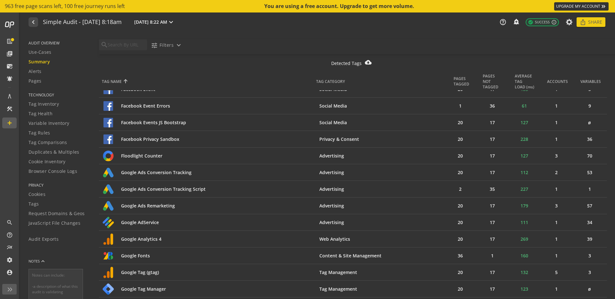
scroll to position [504, 0]
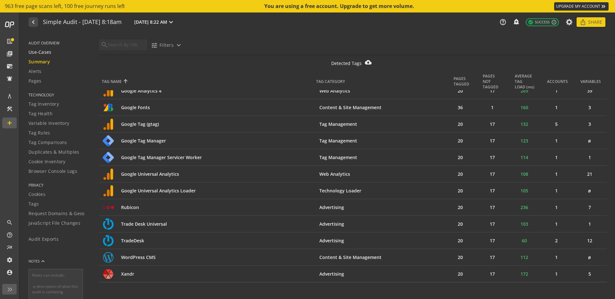
click at [42, 53] on span "Use-Cases" at bounding box center [39, 52] width 23 height 6
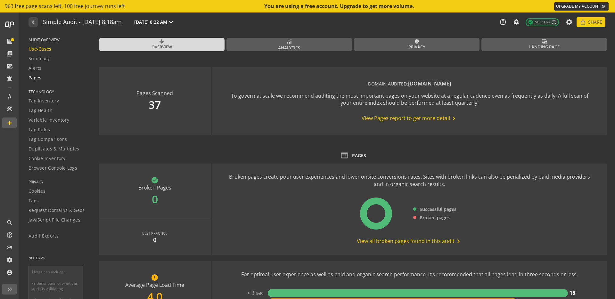
scroll to position [4, 0]
click at [506, 46] on link "important_devices Landing Page" at bounding box center [543, 44] width 125 height 13
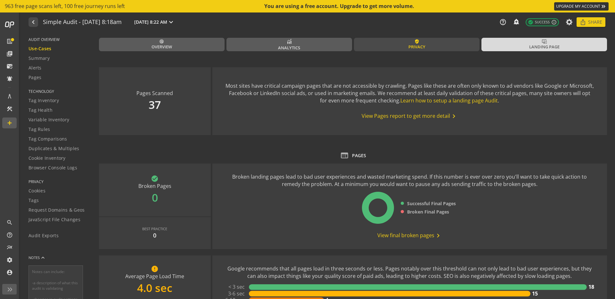
click at [418, 43] on mat-icon "verified_user" at bounding box center [416, 41] width 5 height 5
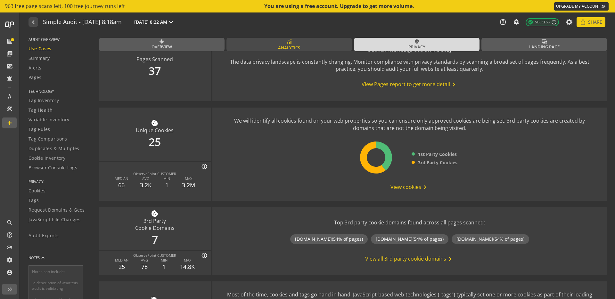
scroll to position [30, 0]
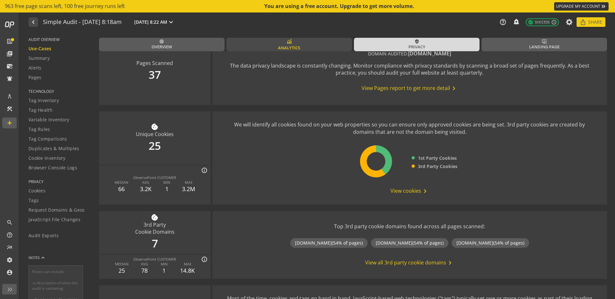
click at [302, 43] on link "Analytics" at bounding box center [288, 44] width 125 height 13
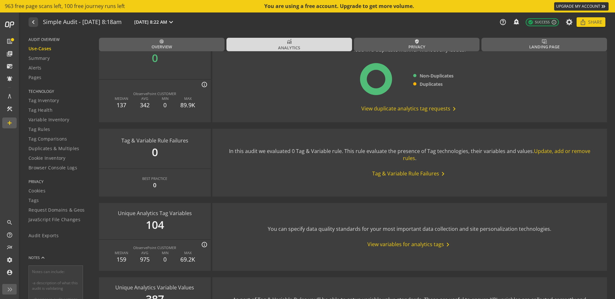
scroll to position [737, 0]
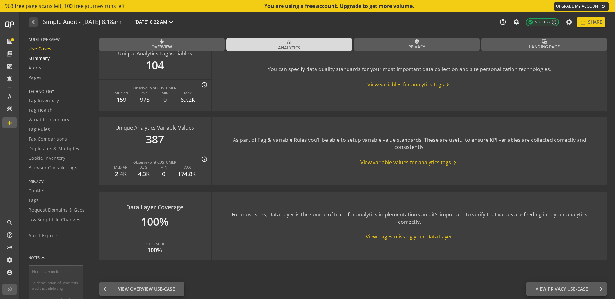
click at [44, 59] on span "Summary" at bounding box center [38, 58] width 21 height 6
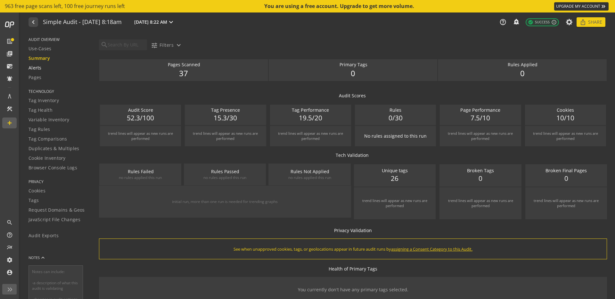
click at [40, 69] on span "Alerts" at bounding box center [34, 68] width 13 height 6
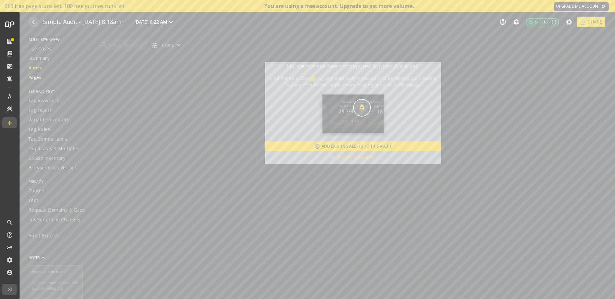
click at [43, 75] on div "Pages" at bounding box center [59, 77] width 62 height 6
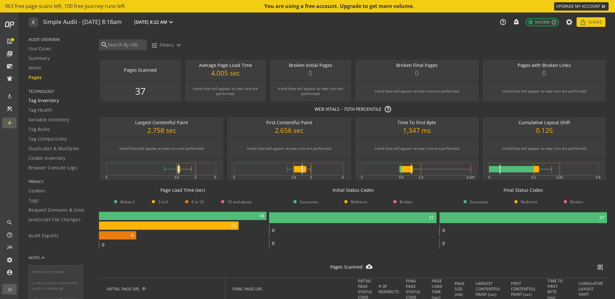
click at [49, 99] on span "Tag Inventory" at bounding box center [43, 100] width 30 height 6
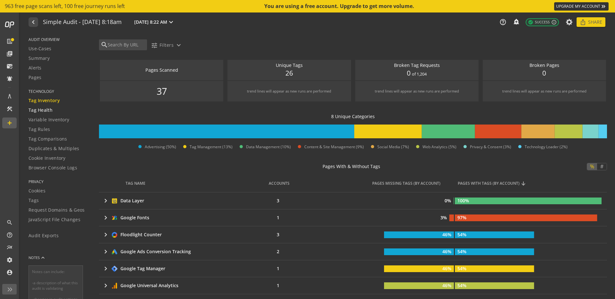
click at [48, 108] on span "Tag Health" at bounding box center [40, 110] width 24 height 6
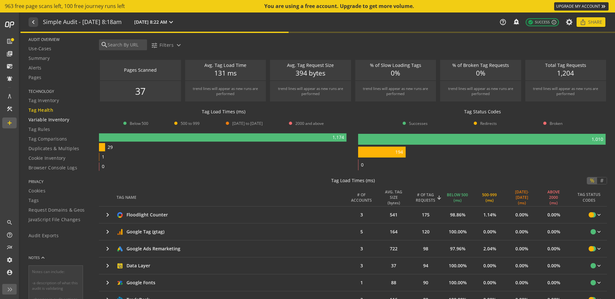
click at [56, 119] on span "Variable Inventory" at bounding box center [48, 120] width 41 height 6
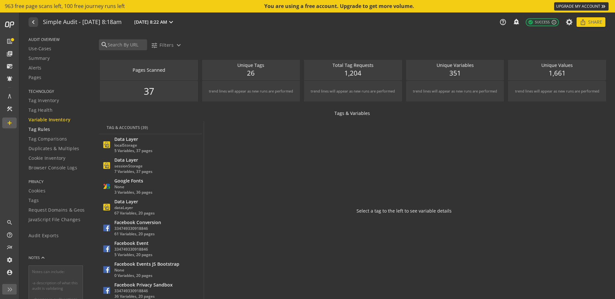
click at [42, 129] on span "Tag Rules" at bounding box center [39, 129] width 22 height 6
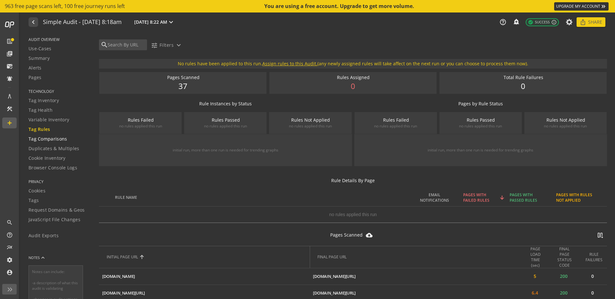
click at [44, 139] on span "Tag Comparisons" at bounding box center [47, 139] width 39 height 6
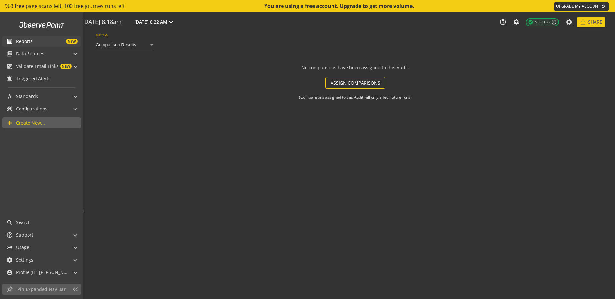
click at [51, 42] on span "NEW" at bounding box center [55, 41] width 45 height 5
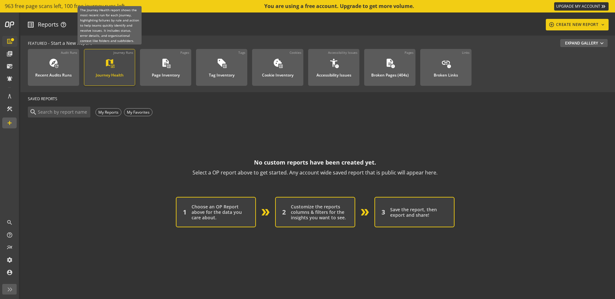
click at [109, 69] on div "map monitor_heart" at bounding box center [110, 63] width 10 height 11
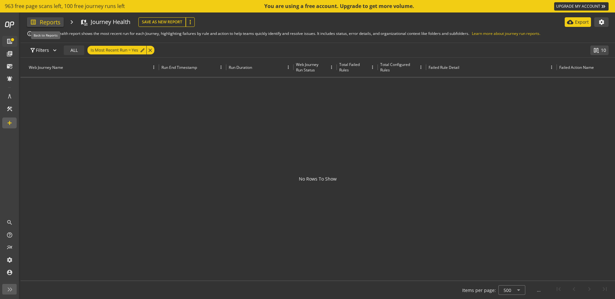
click at [54, 21] on span at bounding box center [45, 22] width 37 height 10
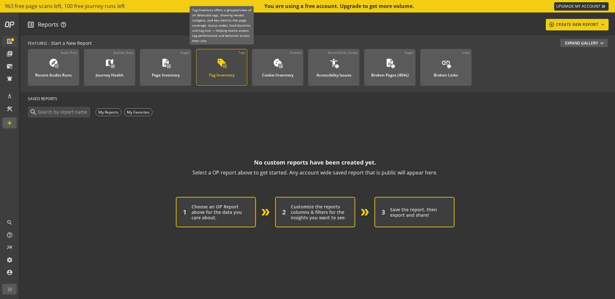
click at [233, 71] on div "Tag Inventory" at bounding box center [222, 73] width 26 height 8
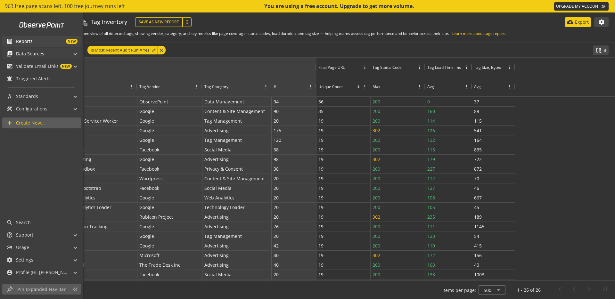
click at [38, 54] on span "Data Sources" at bounding box center [30, 54] width 28 height 6
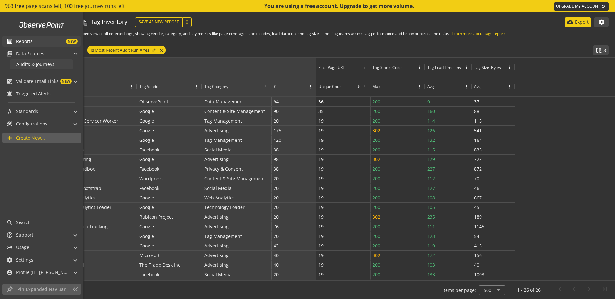
click at [40, 66] on span "Audits & Journeys" at bounding box center [35, 64] width 38 height 6
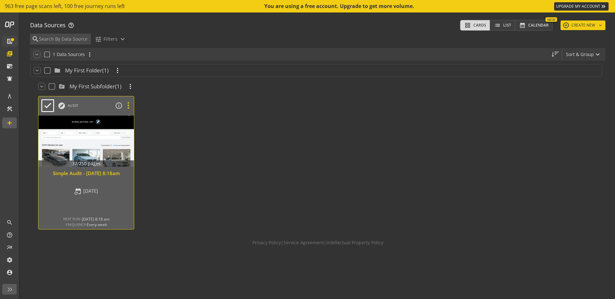
click at [128, 105] on icon at bounding box center [128, 105] width 11 height 8
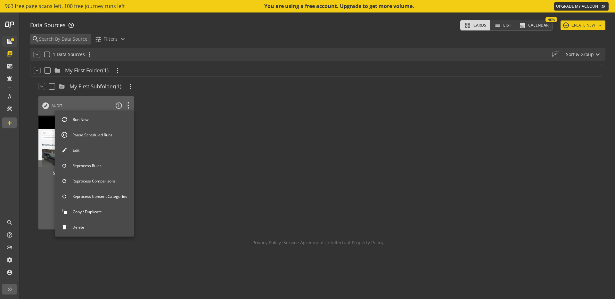
click at [102, 153] on button "Edit" at bounding box center [94, 150] width 79 height 13
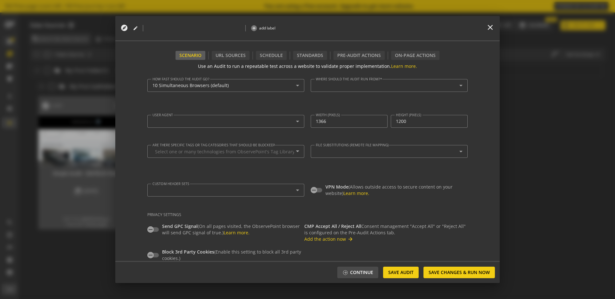
type textarea "[EMAIL_ADDRESS][DOMAIN_NAME]"
click at [208, 29] on mat-icon "edit" at bounding box center [205, 28] width 5 height 5
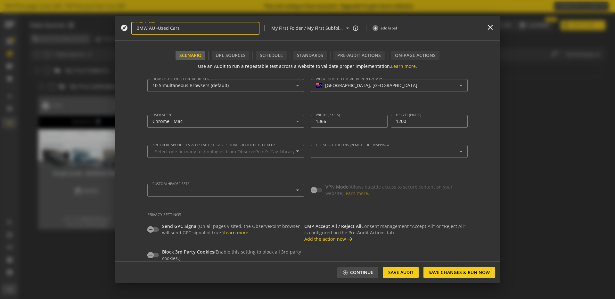
type input "BMW AU - Used Cars"
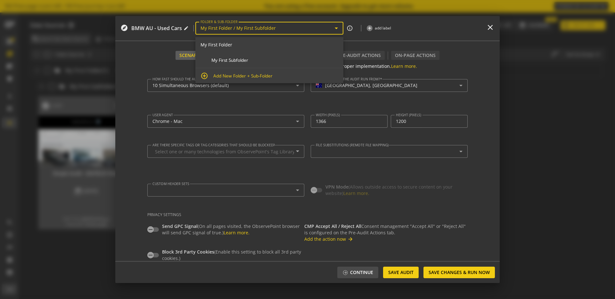
click at [333, 29] on div "My First Folder / My First Subfolder arrow_drop_down" at bounding box center [269, 28] width 138 height 13
click at [223, 31] on input "My First Folder / My First Subfolder" at bounding box center [266, 28] width 132 height 5
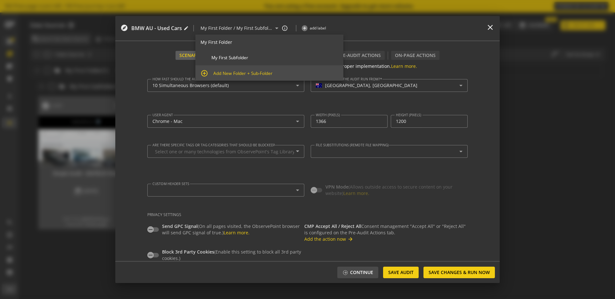
click at [240, 43] on div "My First Folder My First Subfolder add_circle_outline Add New Folder + Sub-Fold…" at bounding box center [269, 58] width 148 height 46
click at [250, 29] on input "My First Folder / My First Subfolder" at bounding box center [268, 28] width 137 height 8
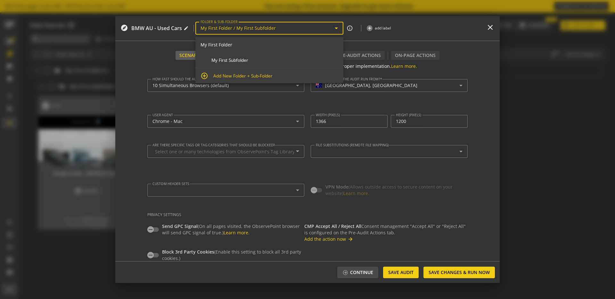
click at [250, 29] on input "My First Folder / My First Subfolder" at bounding box center [266, 28] width 132 height 5
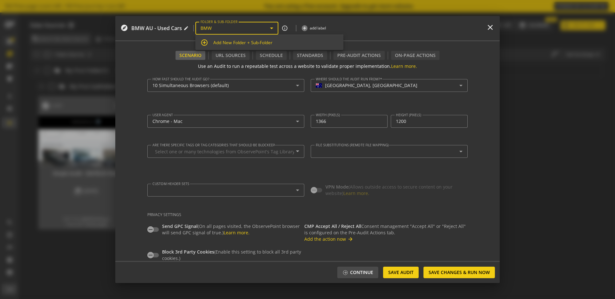
type input "My First Folder / My First Subfolder"
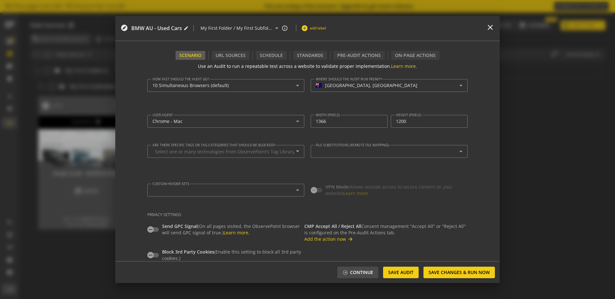
scroll to position [0, 0]
click at [314, 27] on span "add label" at bounding box center [317, 27] width 16 height 5
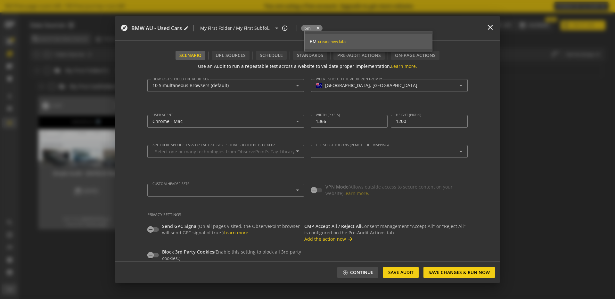
type input "BMW"
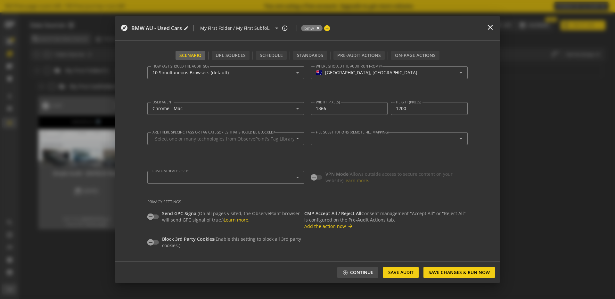
scroll to position [100, 0]
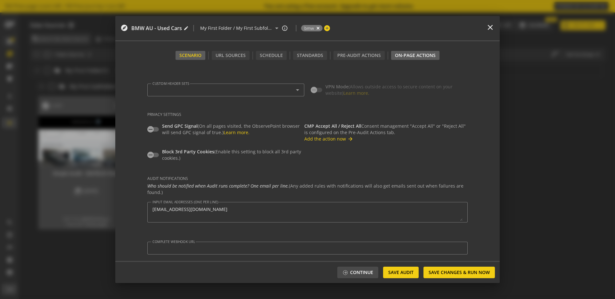
click at [405, 55] on div "On-Page Actions" at bounding box center [415, 55] width 48 height 9
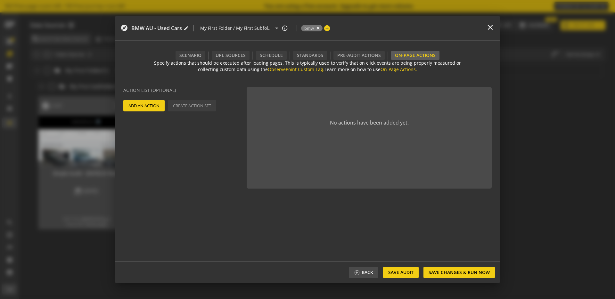
click at [153, 106] on span "Add An Action" at bounding box center [143, 106] width 31 height 12
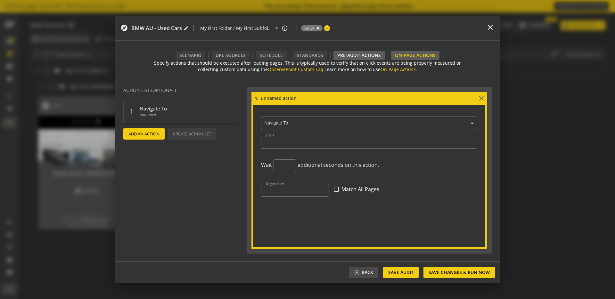
click at [359, 56] on div "Pre-audit Actions" at bounding box center [358, 55] width 51 height 9
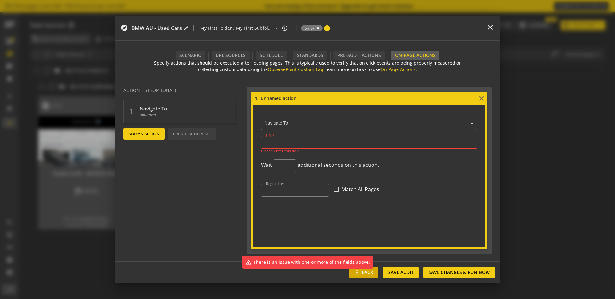
click at [362, 275] on span "Back" at bounding box center [367, 273] width 12 height 12
click at [203, 216] on actions-preview "Action List (Optional) 1 Navigate To unnamed delete add Add An Action Create Ac…" at bounding box center [180, 171] width 131 height 179
click at [481, 97] on mat-icon "close" at bounding box center [481, 98] width 8 height 8
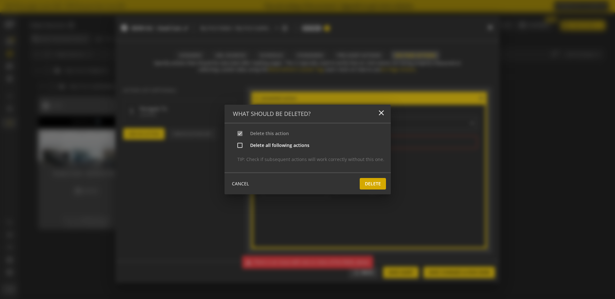
click at [373, 185] on span "Delete" at bounding box center [373, 184] width 16 height 12
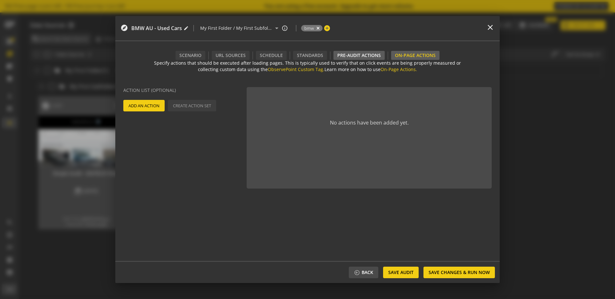
click at [360, 54] on div "Pre-audit Actions" at bounding box center [358, 55] width 51 height 9
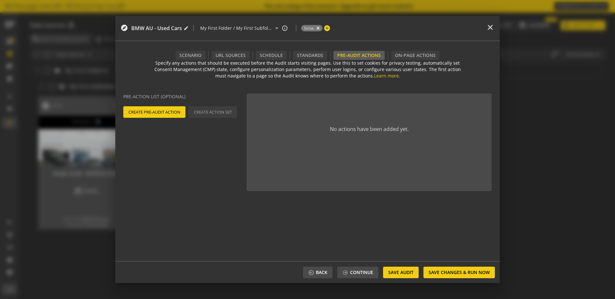
click at [170, 113] on span "Create Pre-Audit Action" at bounding box center [154, 112] width 52 height 12
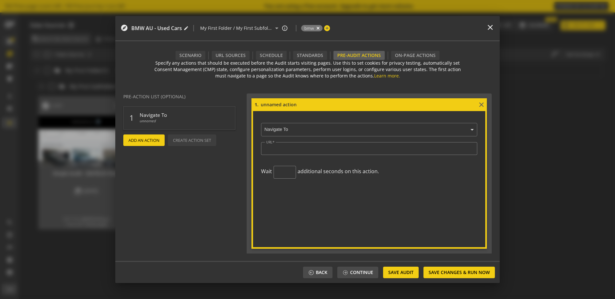
click at [303, 127] on input "text" at bounding box center [370, 130] width 213 height 6
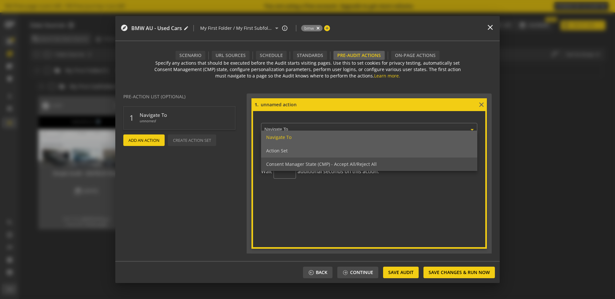
click at [297, 151] on div "Action Set" at bounding box center [369, 150] width 216 height 13
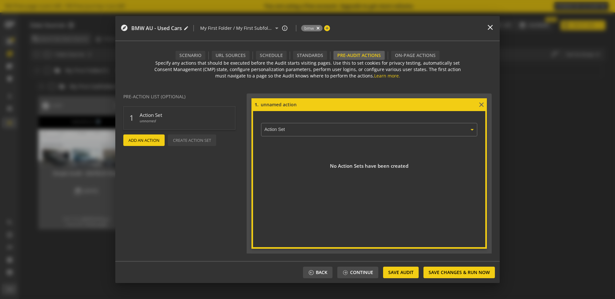
click at [303, 129] on input "text" at bounding box center [370, 130] width 213 height 6
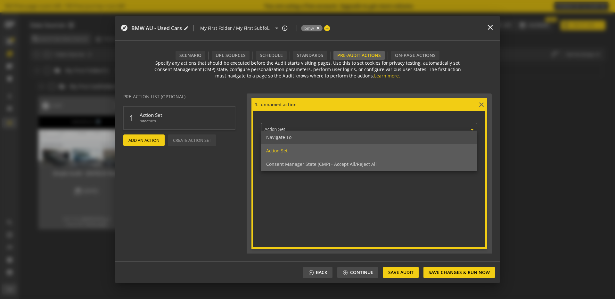
click at [306, 164] on span "Consent Manager State (CMP) - Accept All/Reject All" at bounding box center [321, 164] width 110 height 6
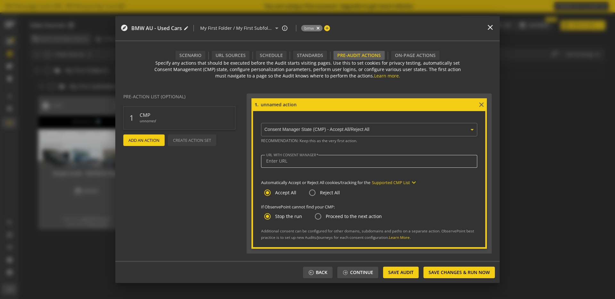
click at [312, 162] on input "URL WITH CONSENT MANAGER" at bounding box center [369, 160] width 206 height 5
paste input "[URL][DOMAIN_NAME]"
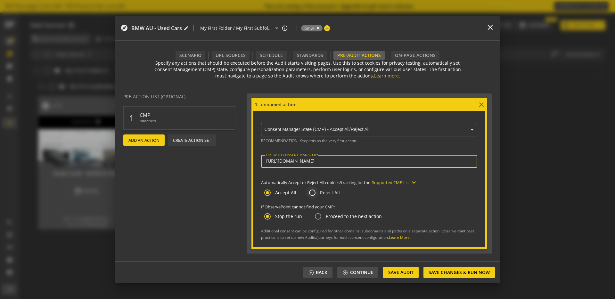
type input "[URL][DOMAIN_NAME]"
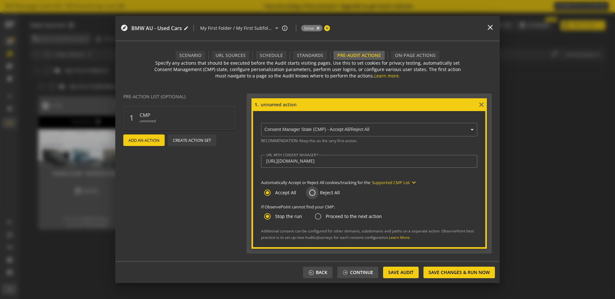
click at [311, 190] on input "Reject All" at bounding box center [312, 192] width 13 height 13
radio input "true"
click at [420, 184] on p "Automatically Accept or Reject All cookies/tracking for the Supported CMP List …" at bounding box center [369, 183] width 216 height 8
click at [416, 184] on mat-icon "expand_more" at bounding box center [414, 183] width 8 height 8
click at [278, 188] on div at bounding box center [307, 149] width 615 height 299
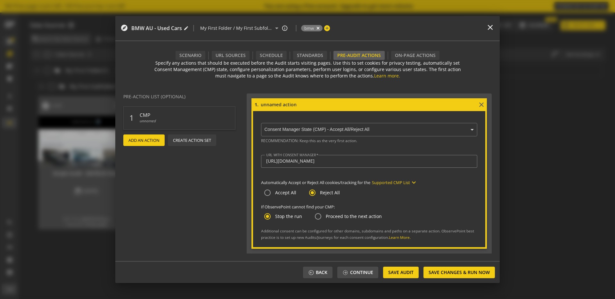
click at [293, 193] on label "Accept All" at bounding box center [285, 192] width 22 height 6
click at [274, 193] on input "Accept All" at bounding box center [267, 192] width 13 height 13
radio input "true"
click at [479, 103] on mat-icon "close" at bounding box center [481, 105] width 8 height 8
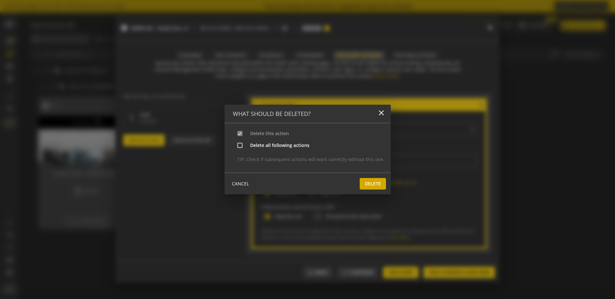
click at [370, 182] on span "Delete" at bounding box center [373, 184] width 16 height 12
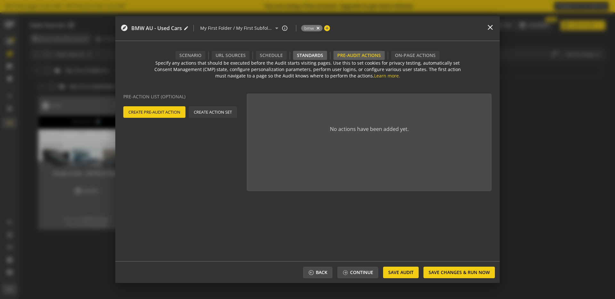
click at [312, 58] on div "Standards" at bounding box center [310, 55] width 34 height 9
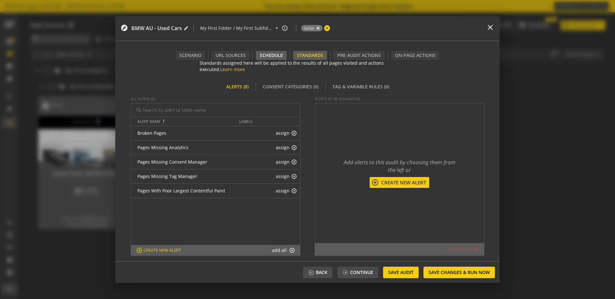
click at [274, 56] on div "Schedule" at bounding box center [271, 55] width 31 height 9
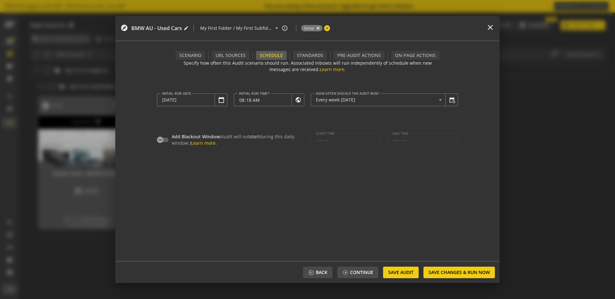
click at [403, 274] on span "Save Audit" at bounding box center [400, 273] width 25 height 12
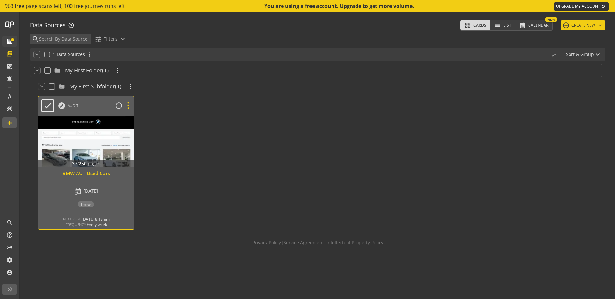
click at [128, 105] on icon at bounding box center [128, 105] width 11 height 8
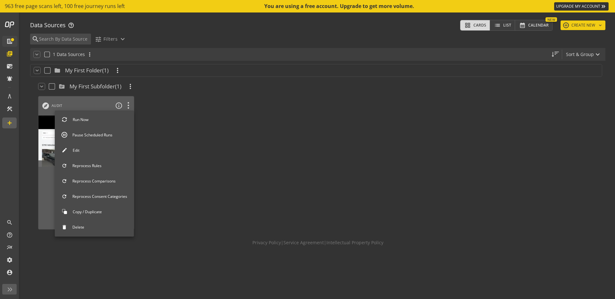
click at [205, 189] on div at bounding box center [307, 149] width 615 height 299
